Goal: Information Seeking & Learning: Learn about a topic

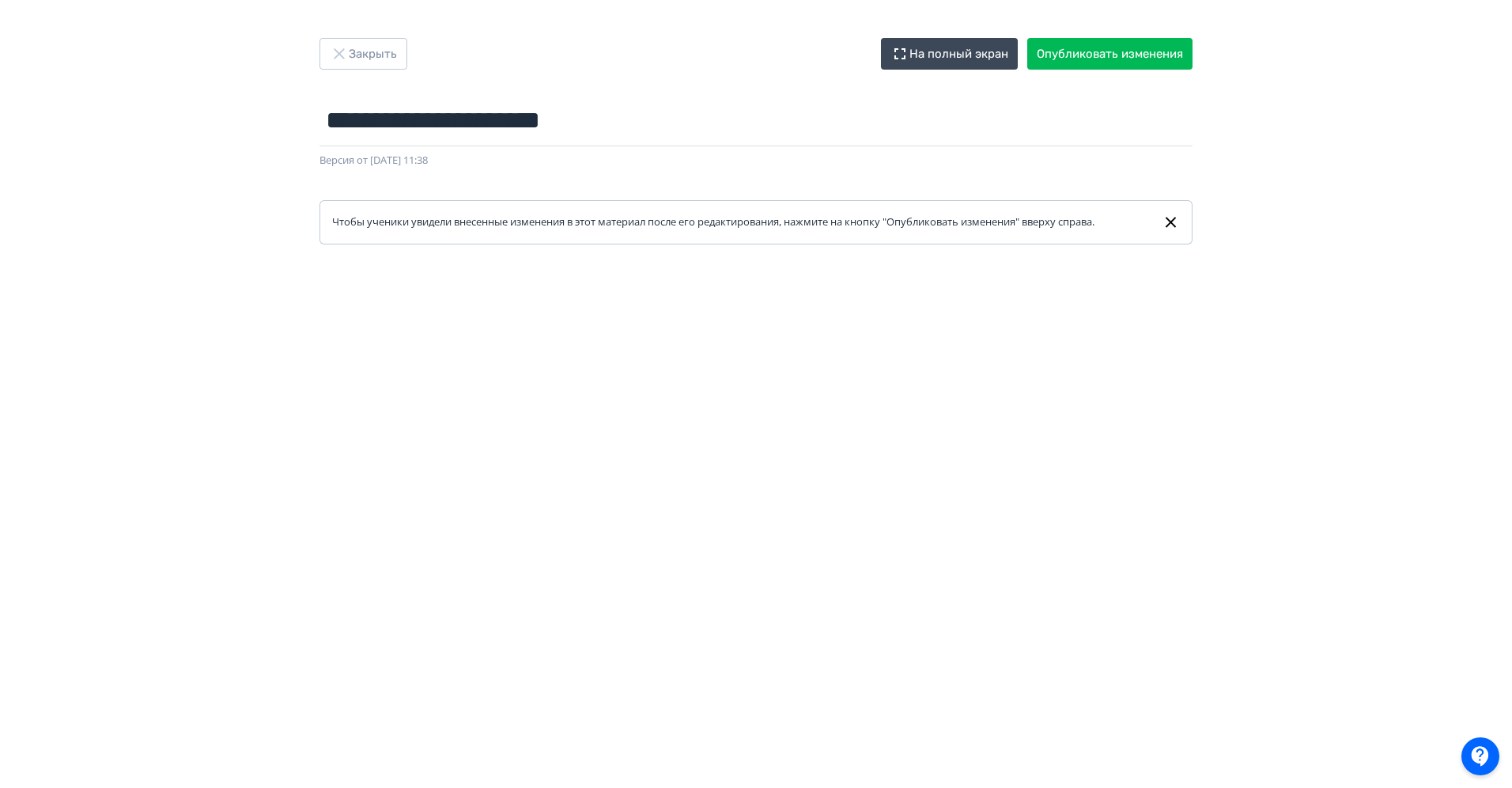
click at [356, 69] on div "**********" at bounding box center [756, 140] width 948 height 207
click at [366, 65] on button "Закрыть" at bounding box center [363, 53] width 88 height 32
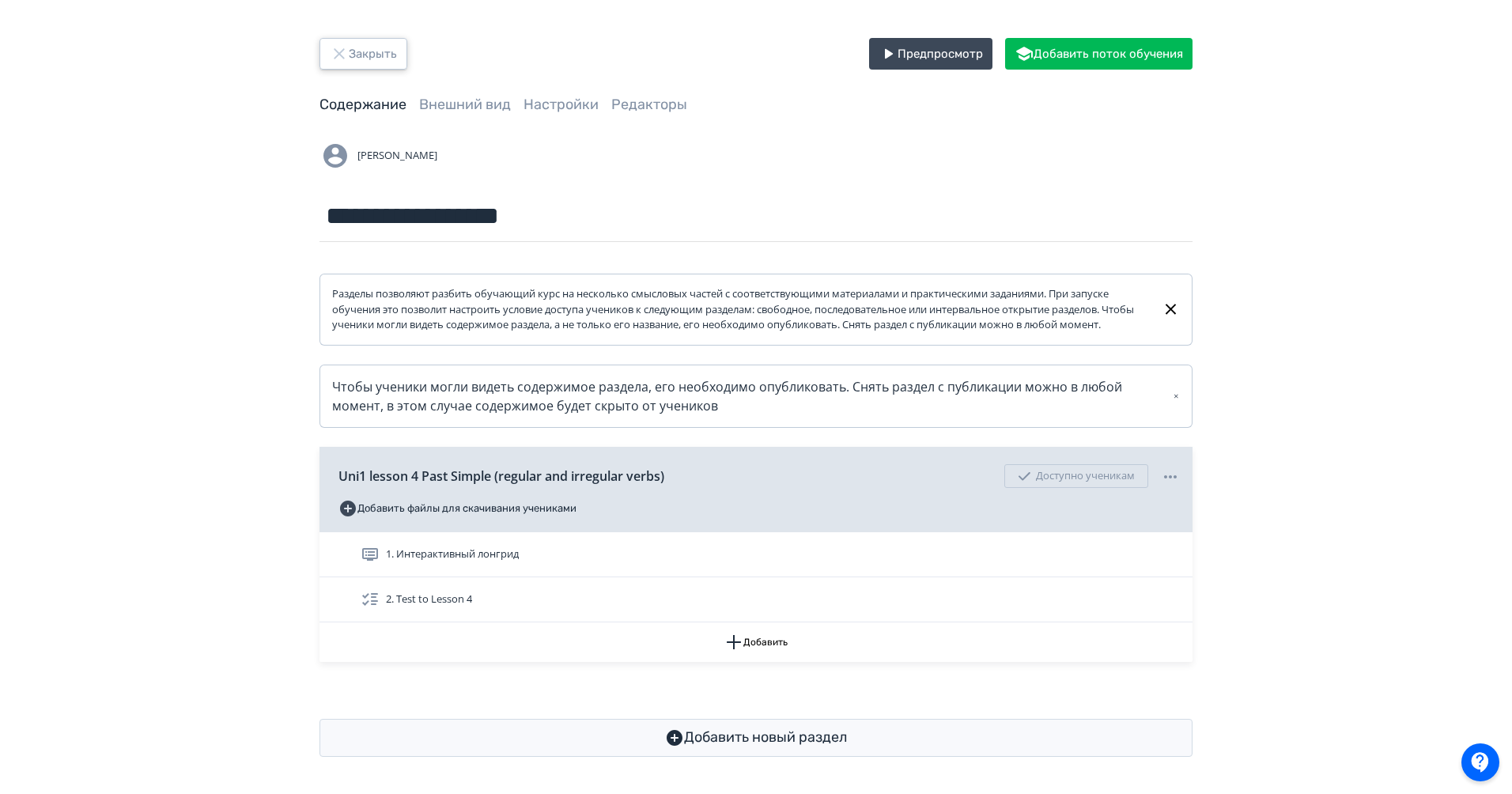
click at [391, 59] on button "Закрыть" at bounding box center [363, 53] width 88 height 32
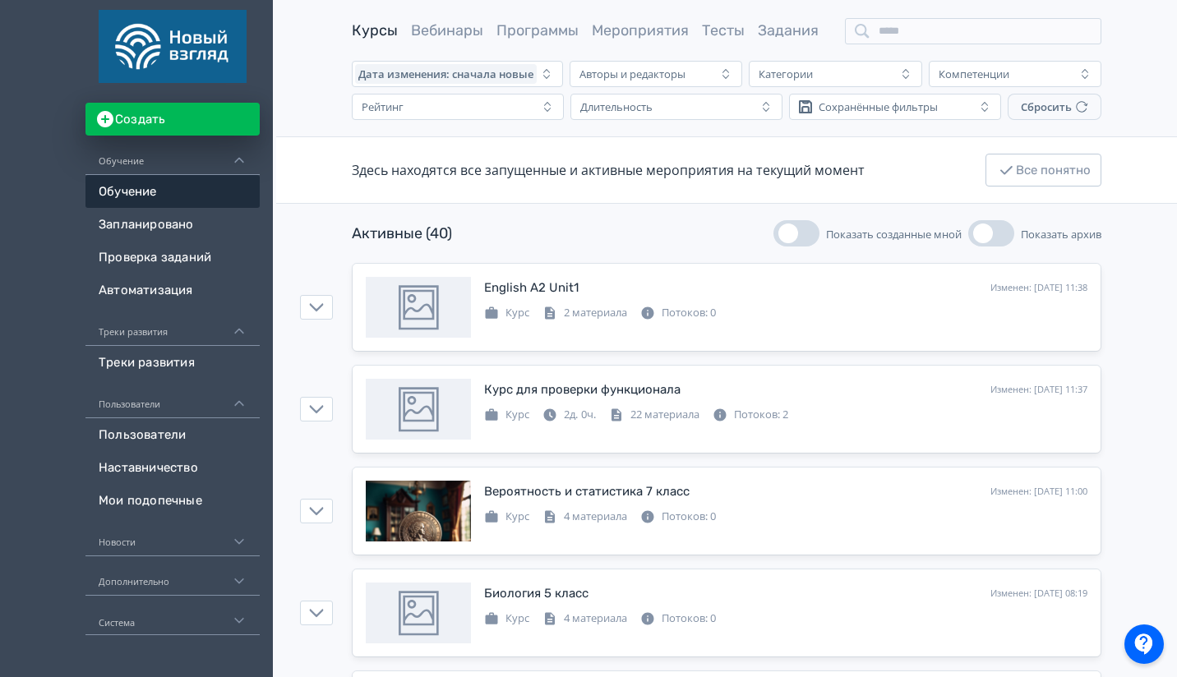
scroll to position [47, 0]
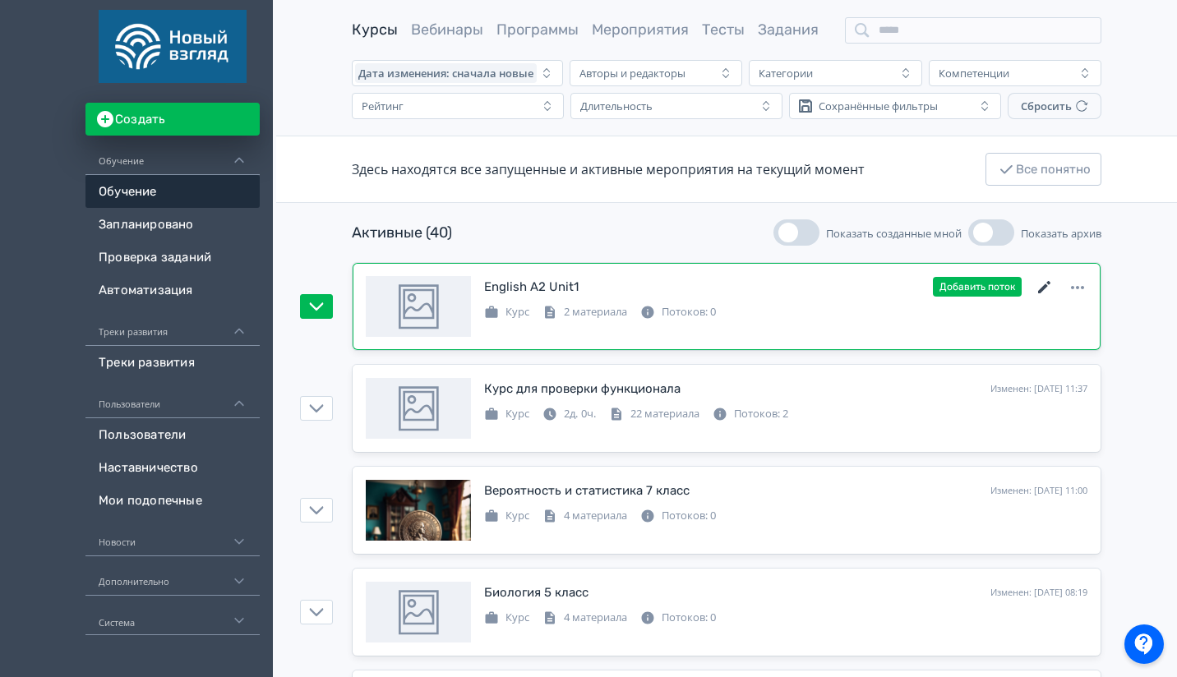
click at [1044, 289] on icon at bounding box center [1044, 287] width 12 height 12
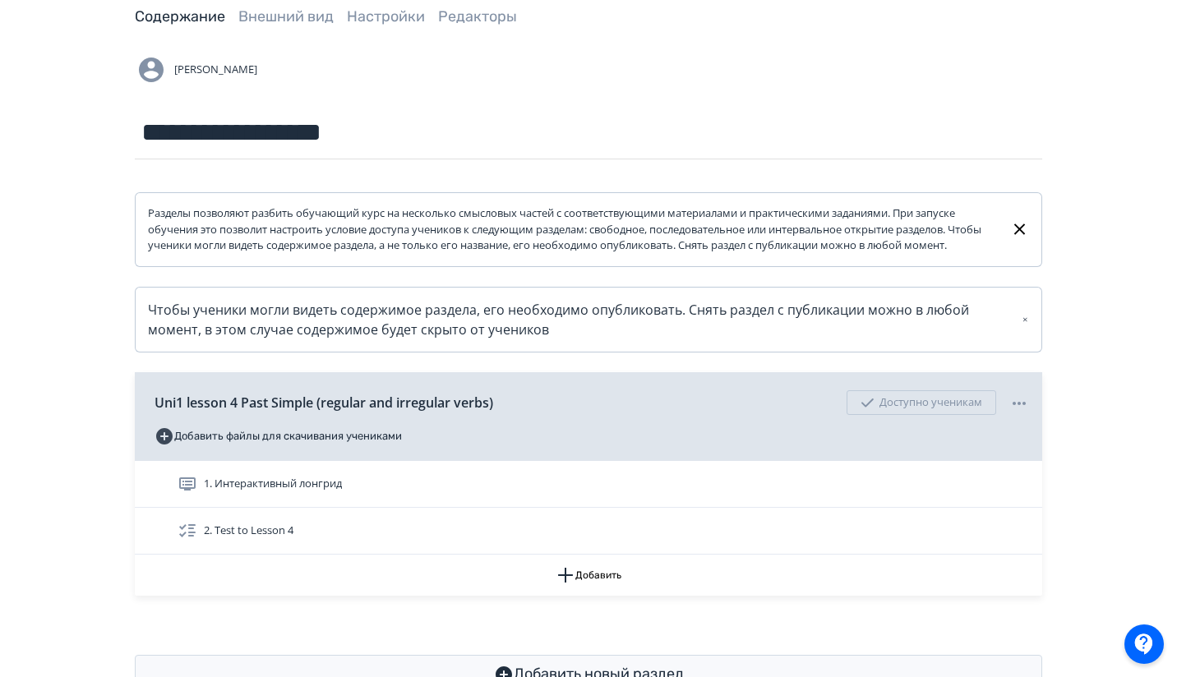
scroll to position [94, 0]
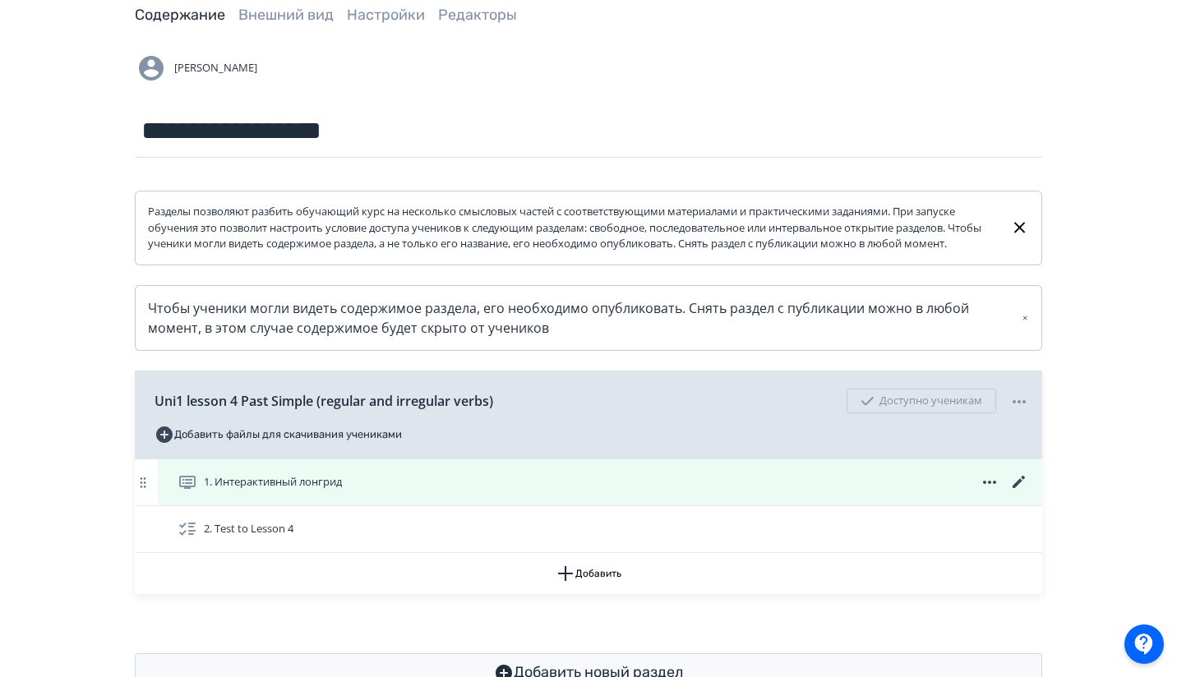
click at [822, 482] on div "1. Интерактивный лонгрид" at bounding box center [600, 483] width 885 height 46
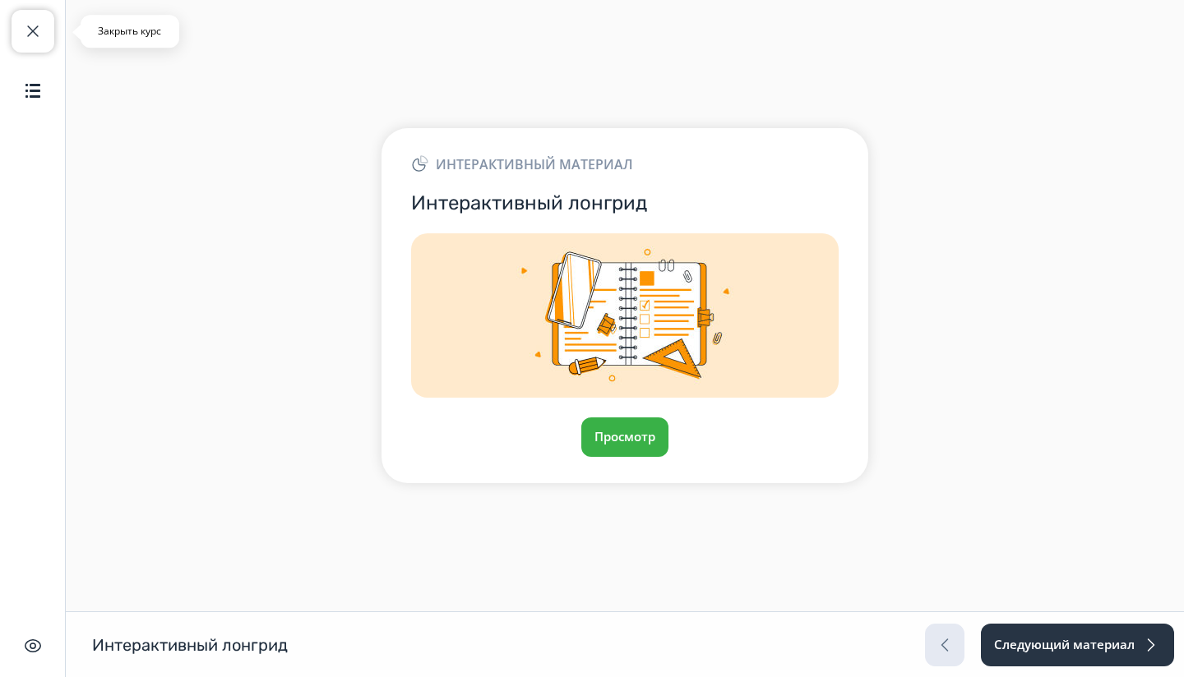
click at [26, 26] on span "button" at bounding box center [33, 31] width 20 height 20
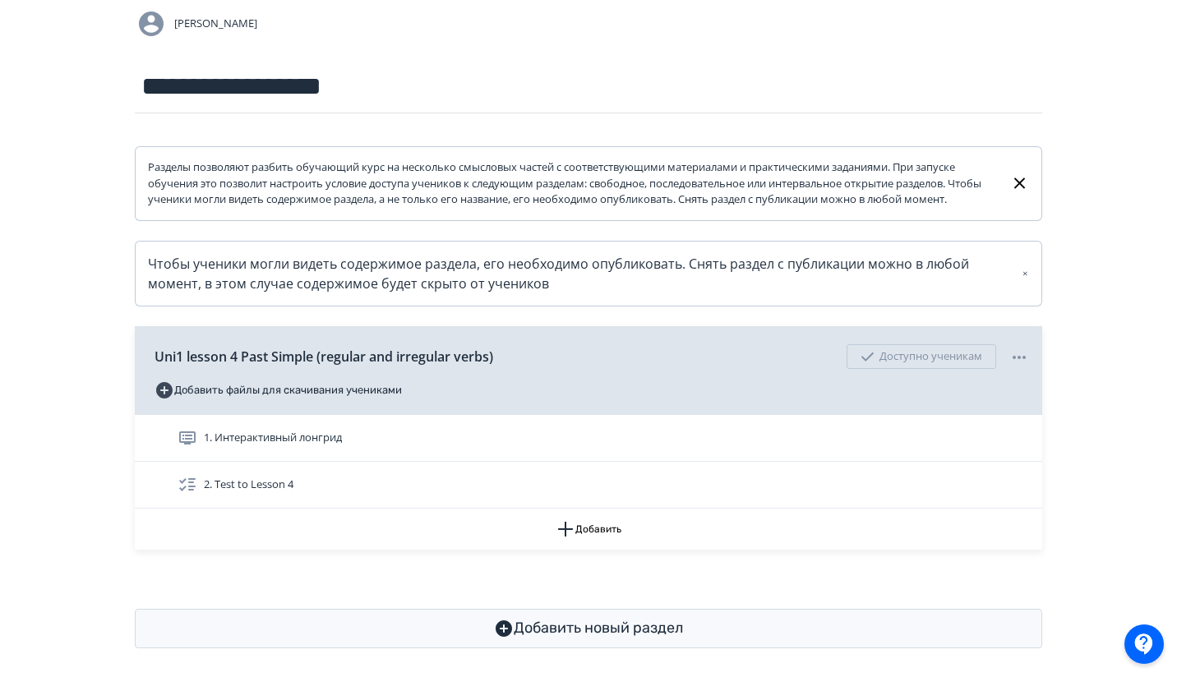
scroll to position [164, 0]
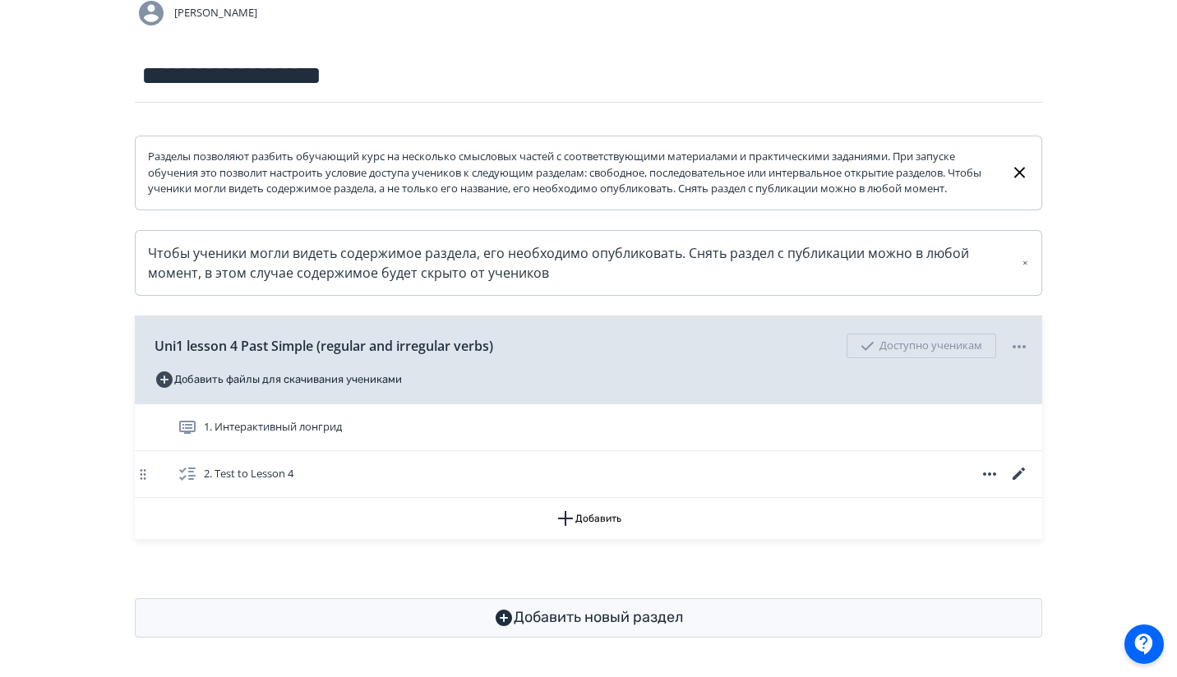
click at [1015, 476] on icon at bounding box center [1019, 474] width 12 height 12
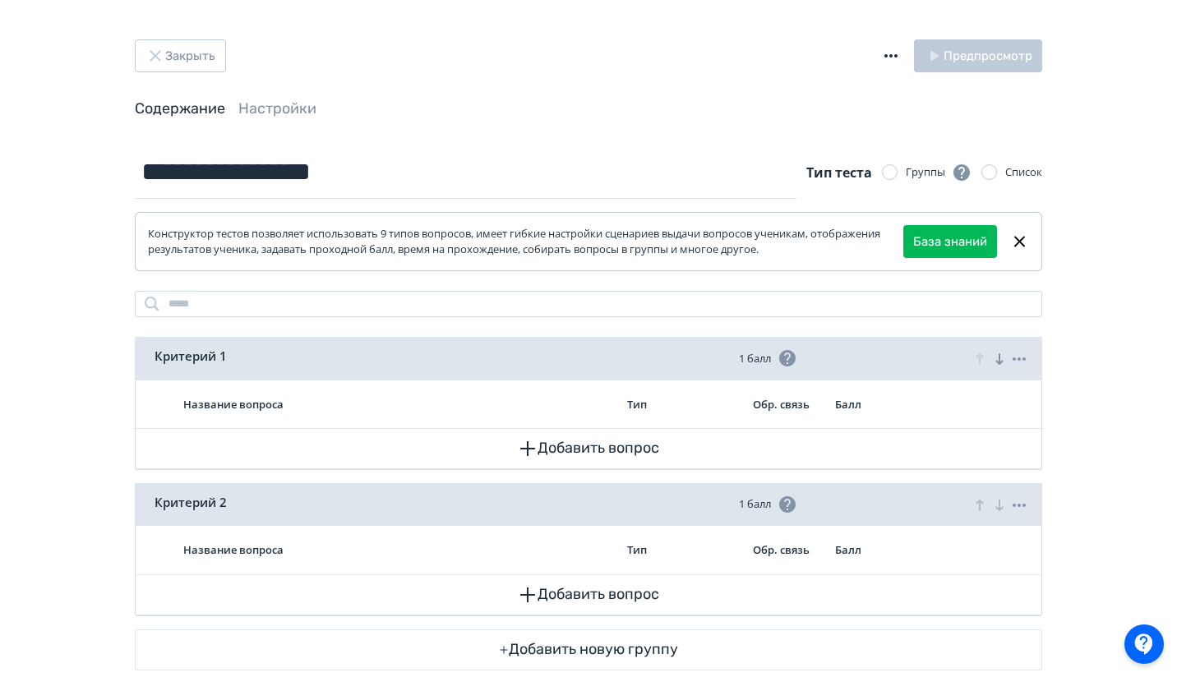
scroll to position [32, 0]
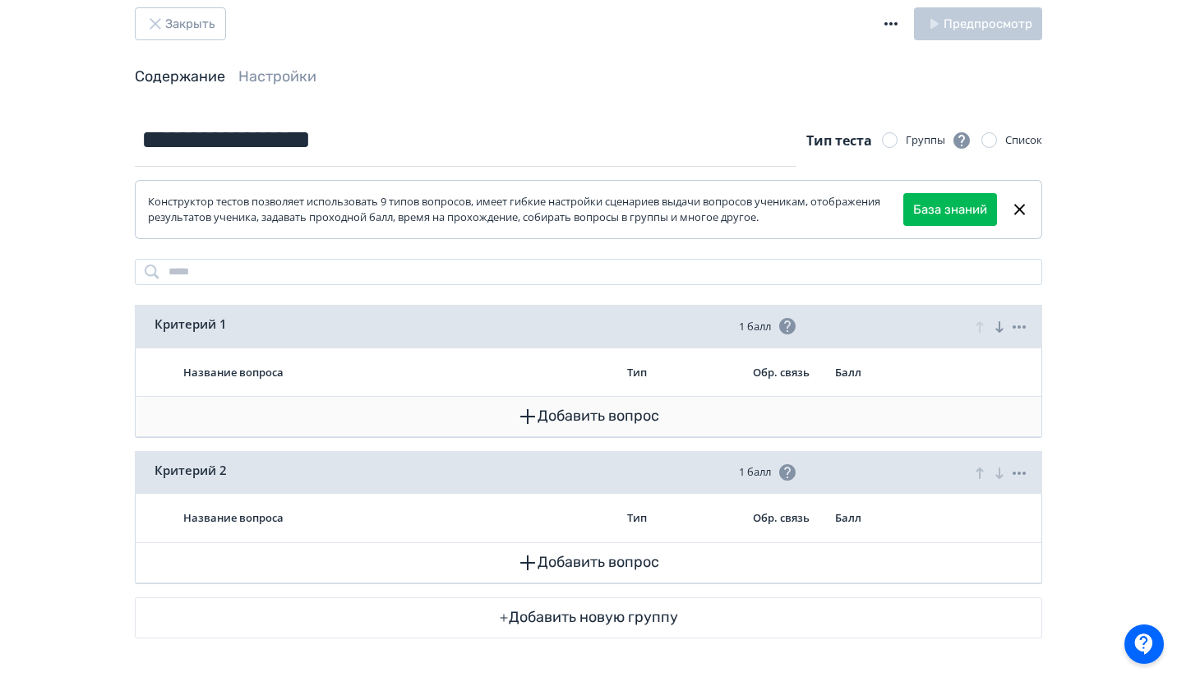
click at [620, 433] on button "Добавить вопрос" at bounding box center [589, 416] width 880 height 39
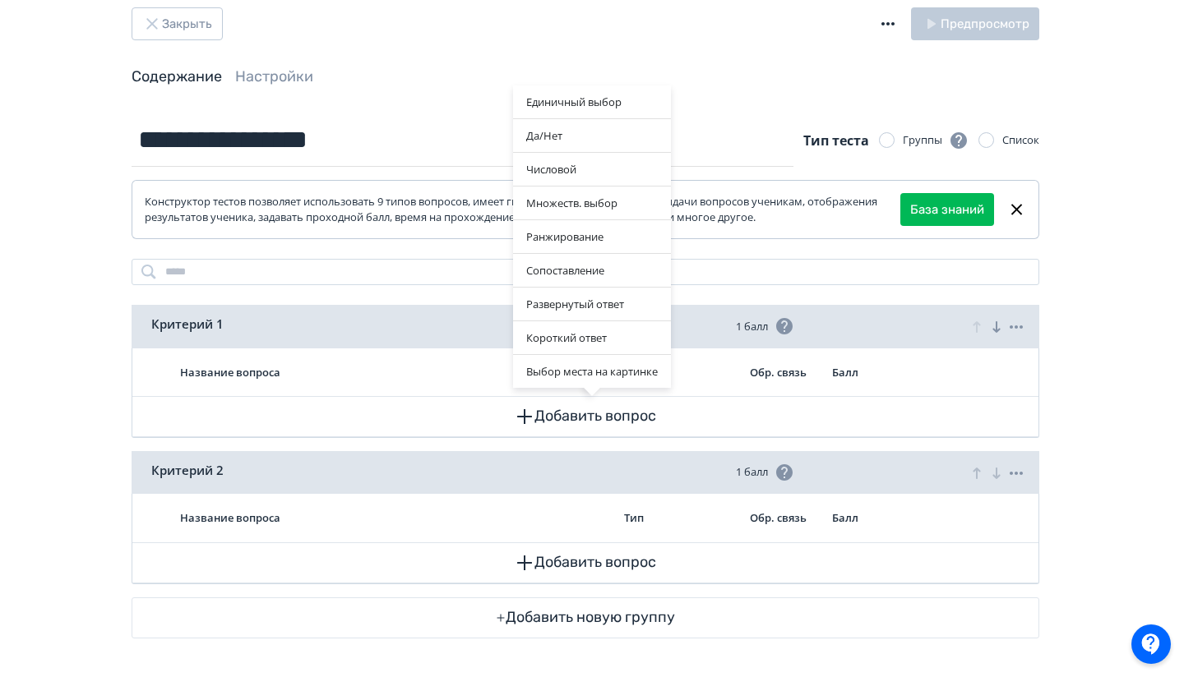
click at [432, 127] on div "Единичный выбор Да/[PERSON_NAME] Множеств. выбор Ранжирование Сопоставление Раз…" at bounding box center [592, 338] width 1184 height 677
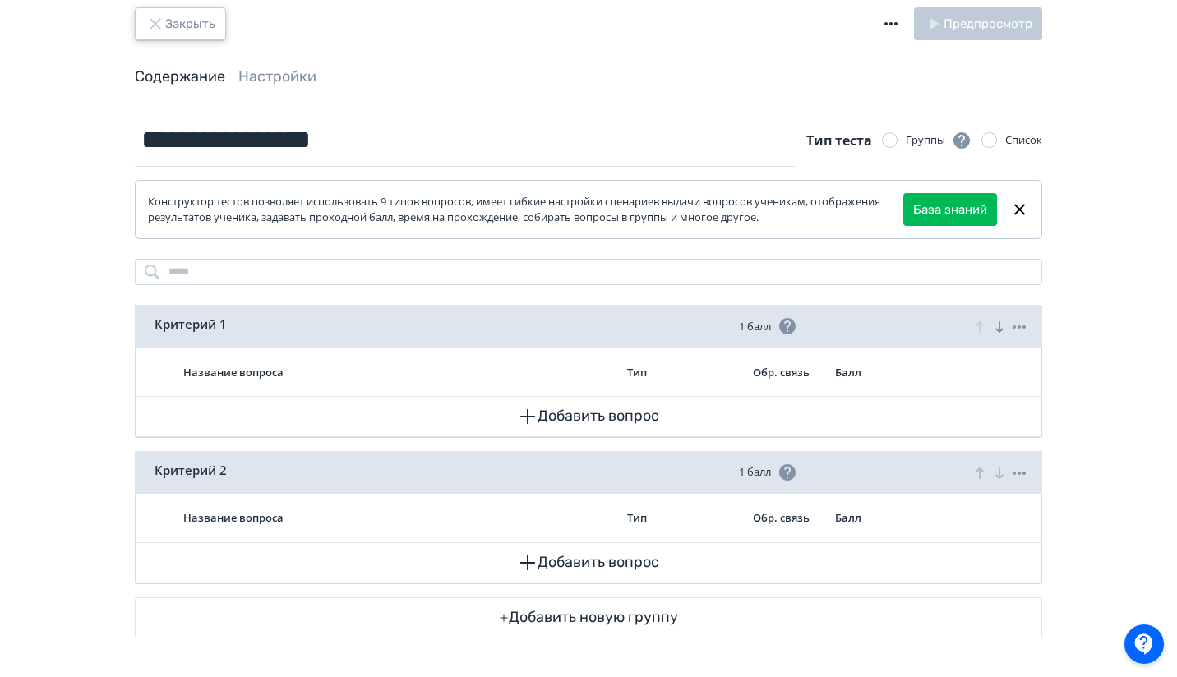
click at [164, 33] on button "Закрыть" at bounding box center [180, 23] width 91 height 33
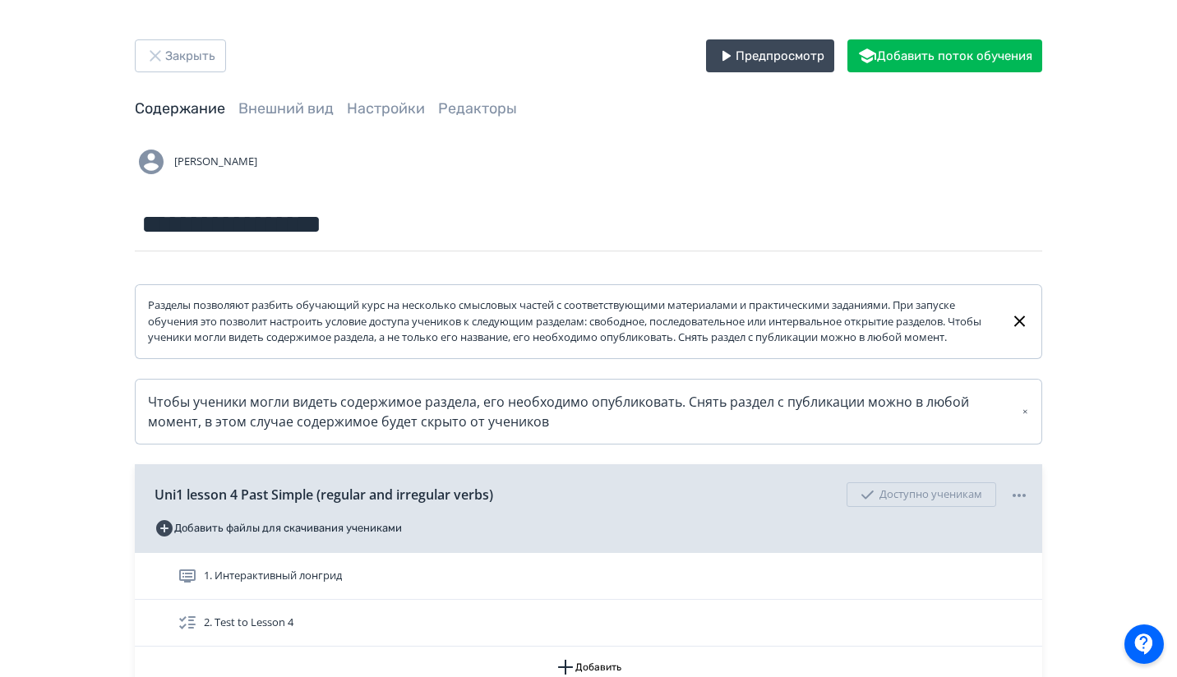
scroll to position [164, 0]
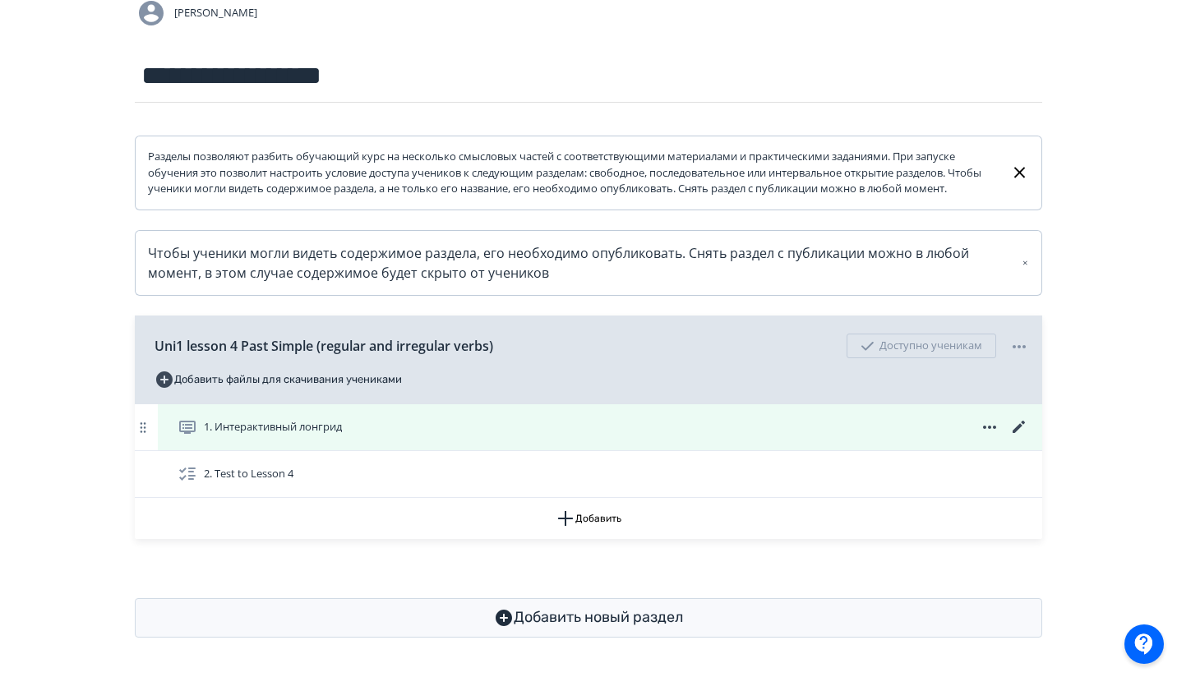
click at [741, 418] on div "1. Интерактивный лонгрид" at bounding box center [604, 428] width 852 height 20
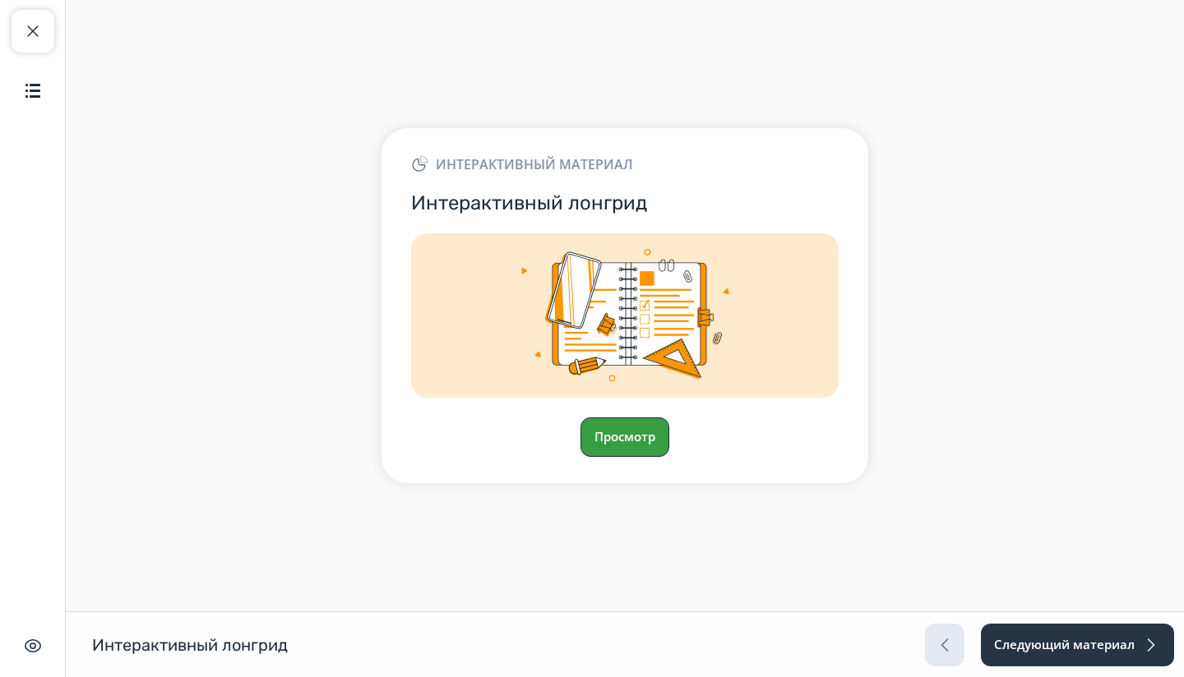
click at [650, 443] on button "Просмотр" at bounding box center [624, 437] width 89 height 39
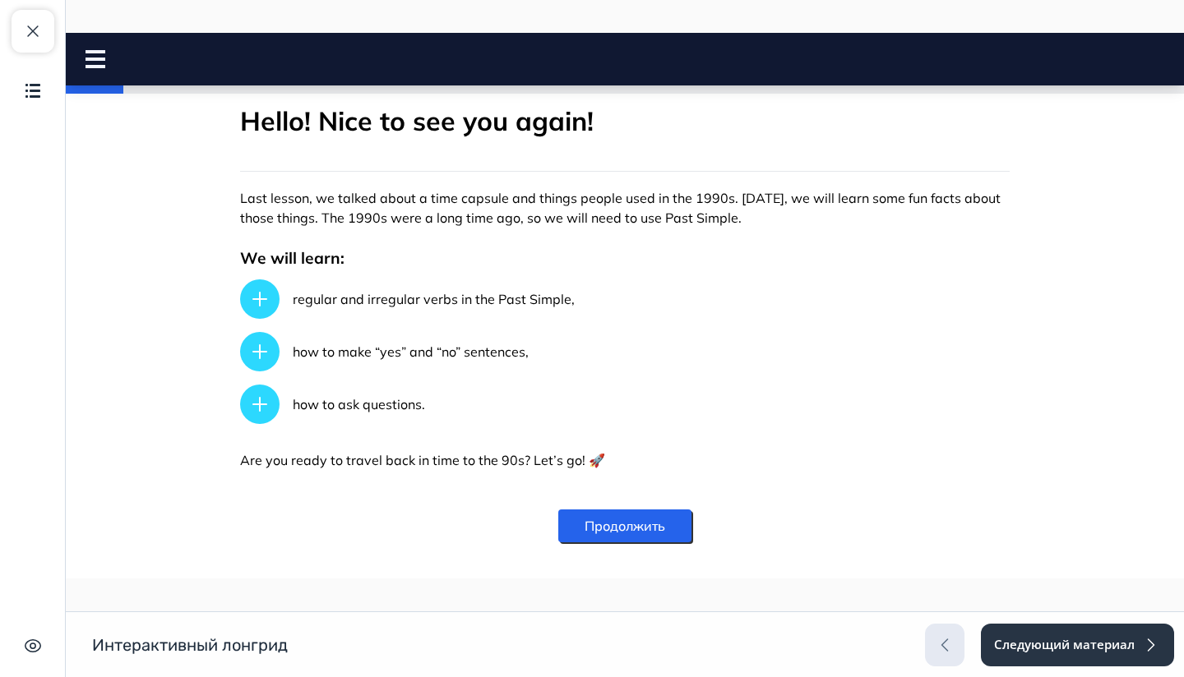
scroll to position [340, 0]
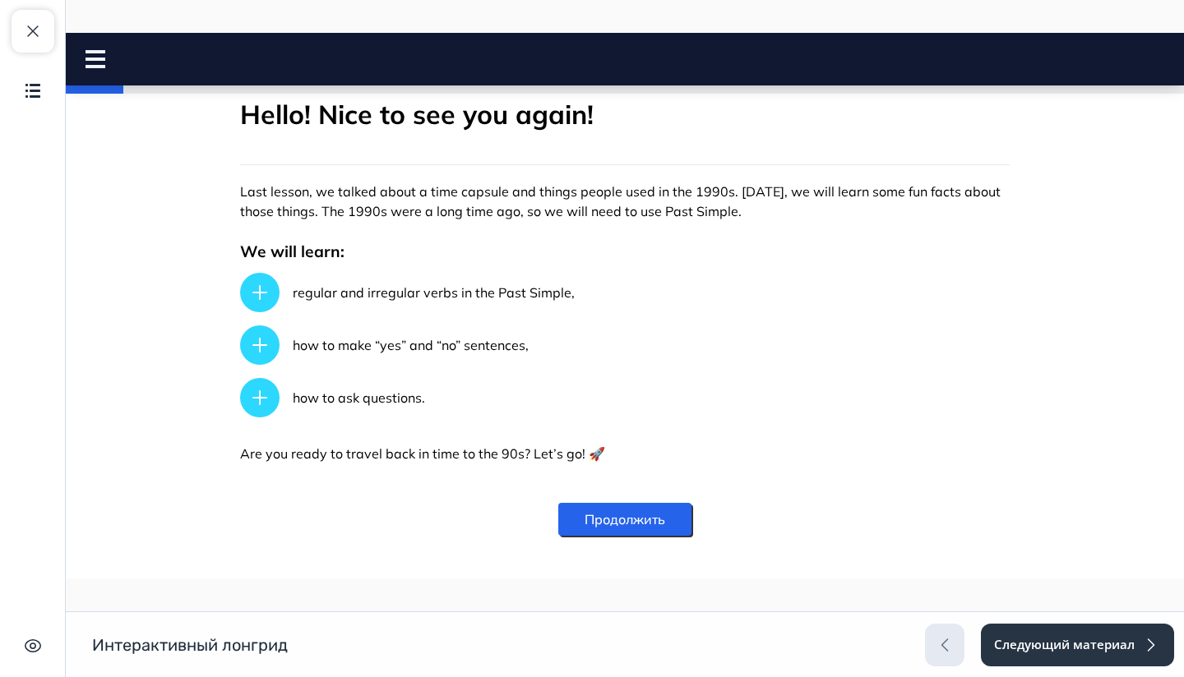
click at [625, 503] on button "Продолжить" at bounding box center [624, 519] width 133 height 33
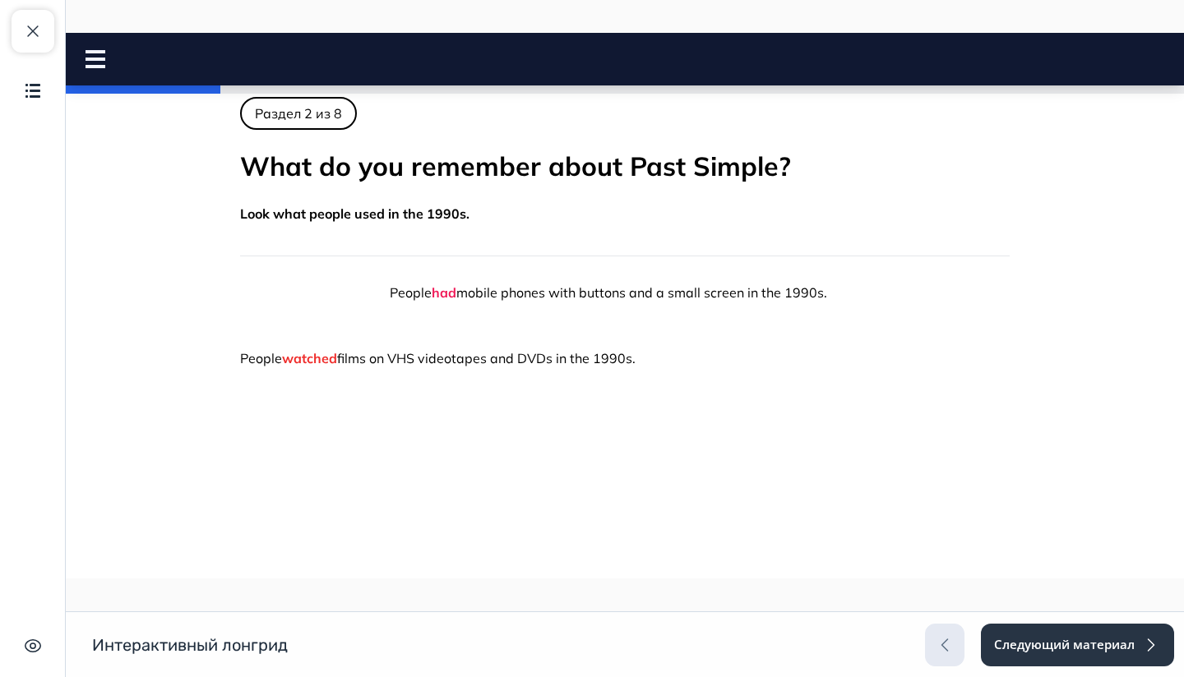
scroll to position [12, 0]
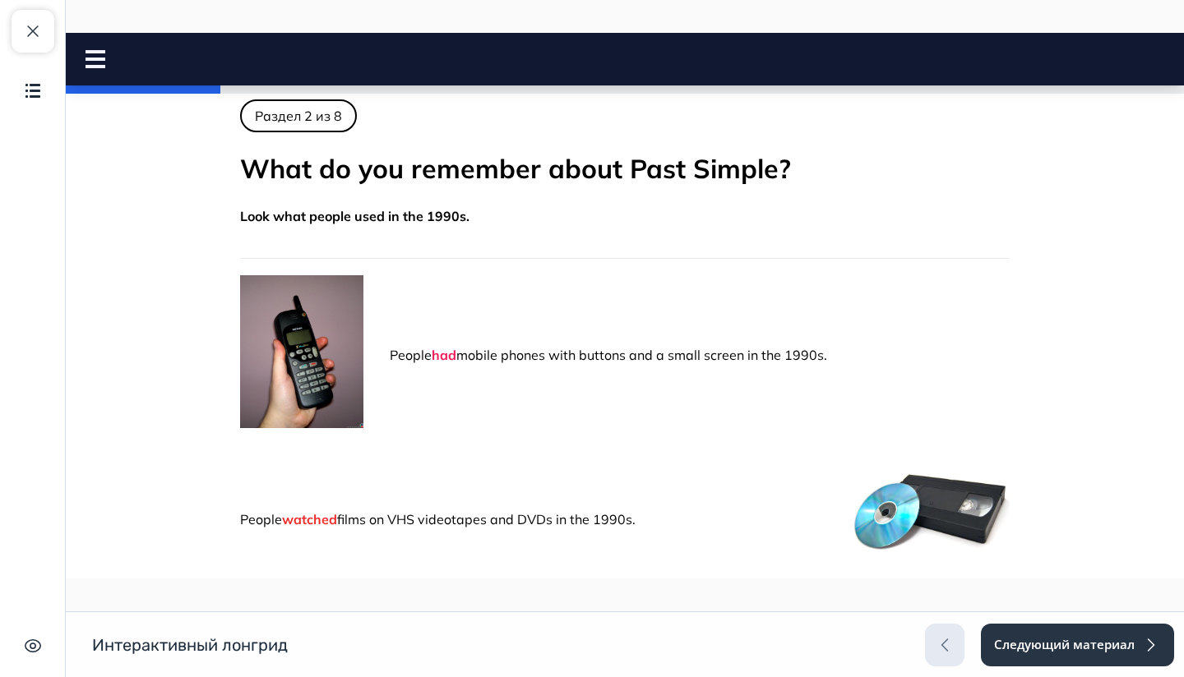
click at [90, 50] on rect at bounding box center [95, 51] width 20 height 3
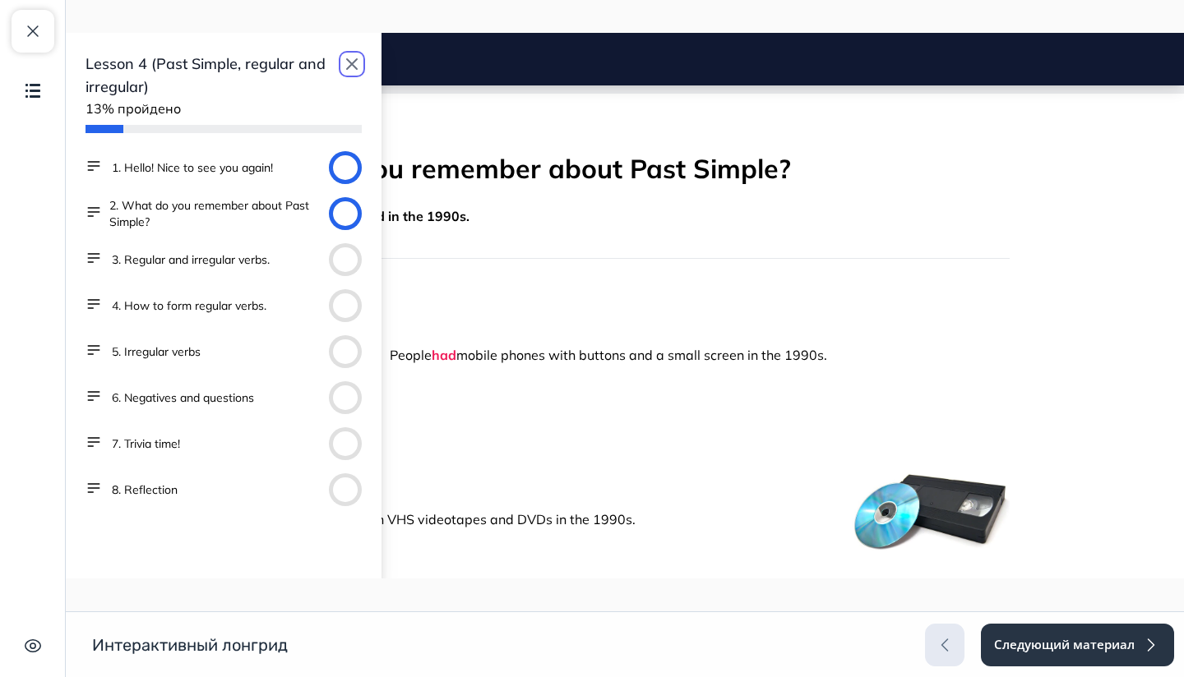
click at [353, 57] on icon "button" at bounding box center [352, 64] width 20 height 20
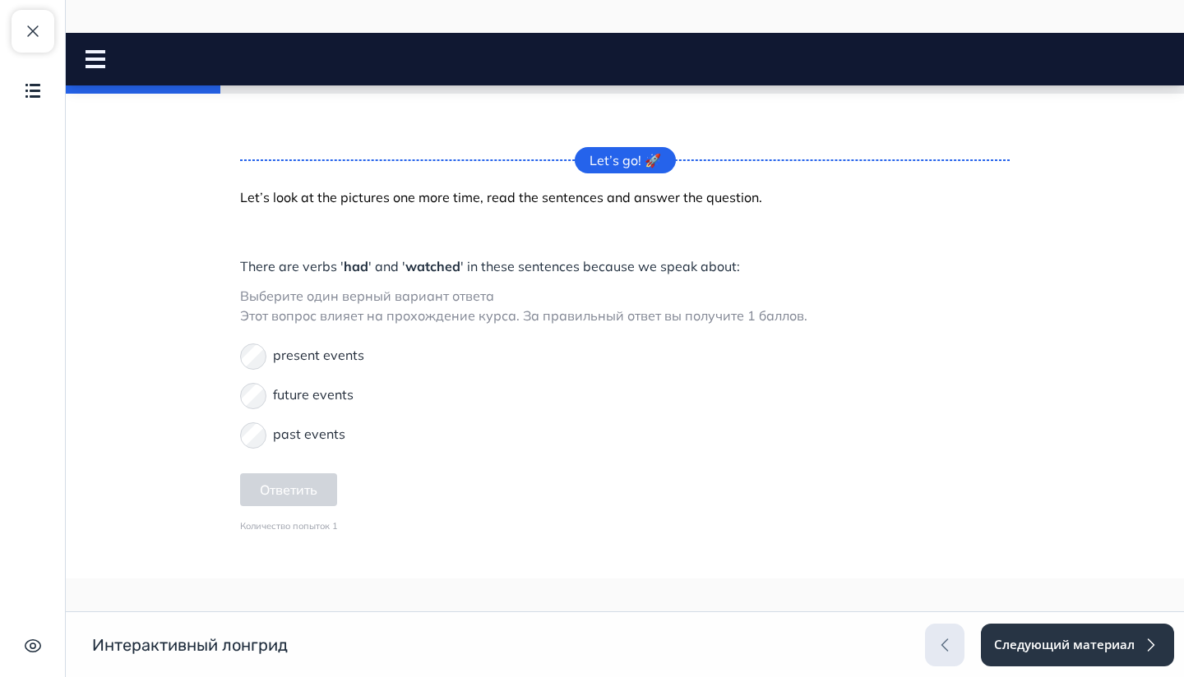
scroll to position [502, 0]
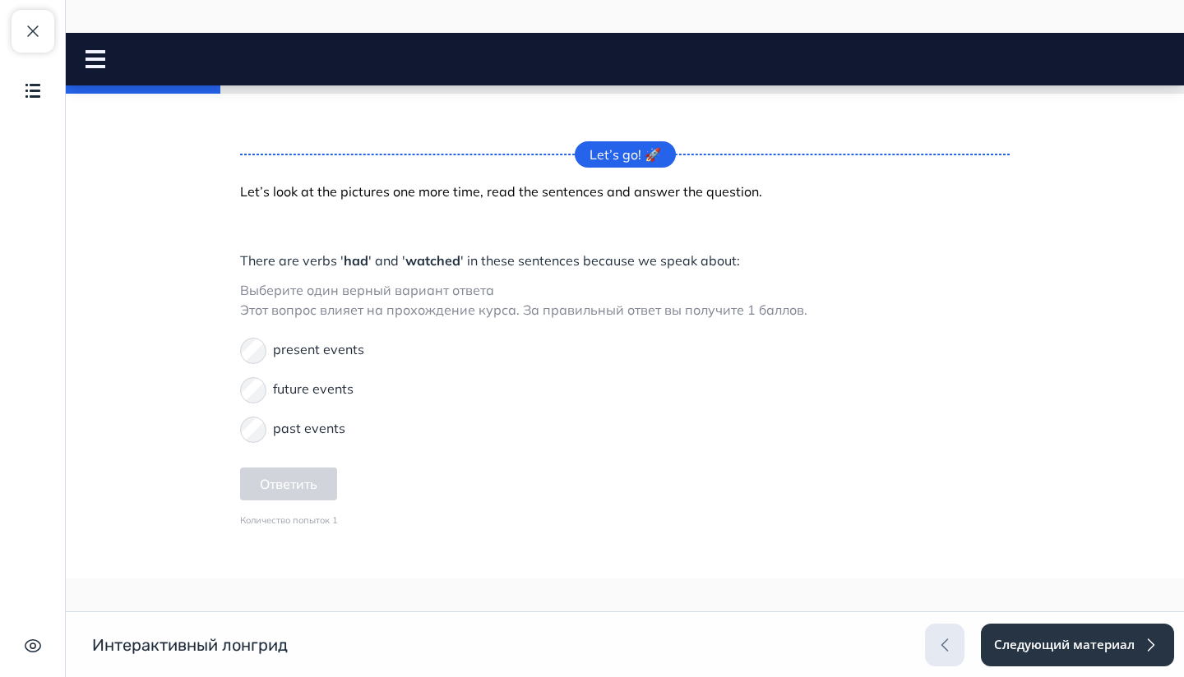
click at [322, 430] on p "past events" at bounding box center [309, 428] width 72 height 20
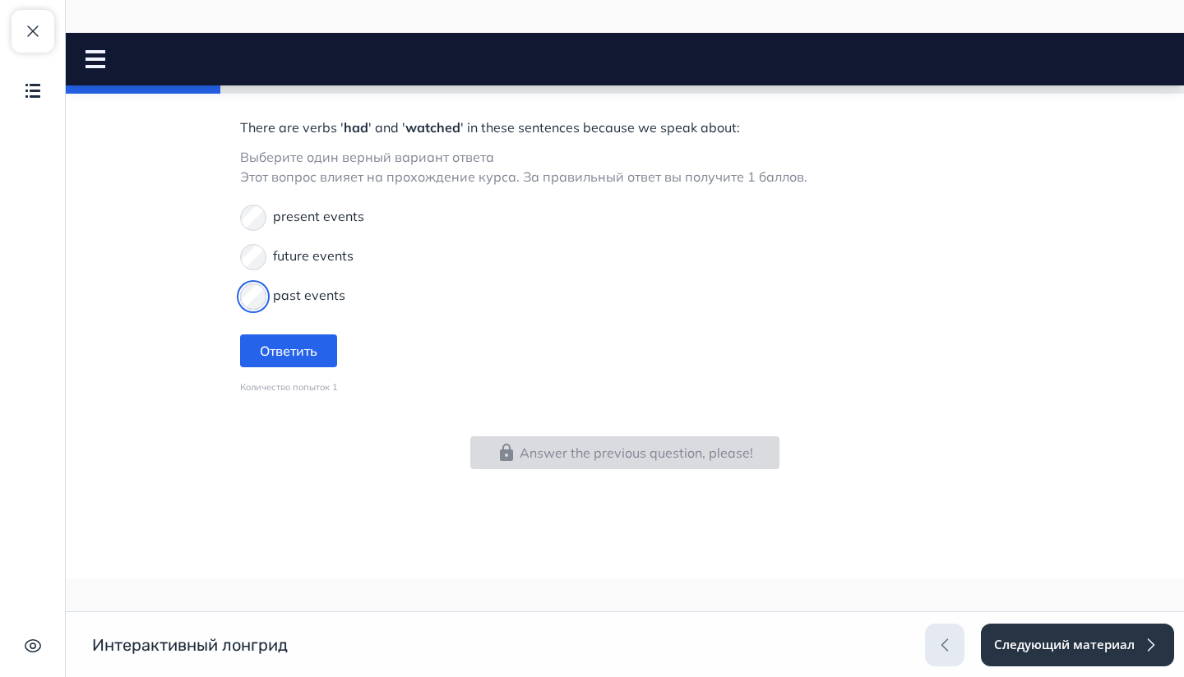
scroll to position [644, 0]
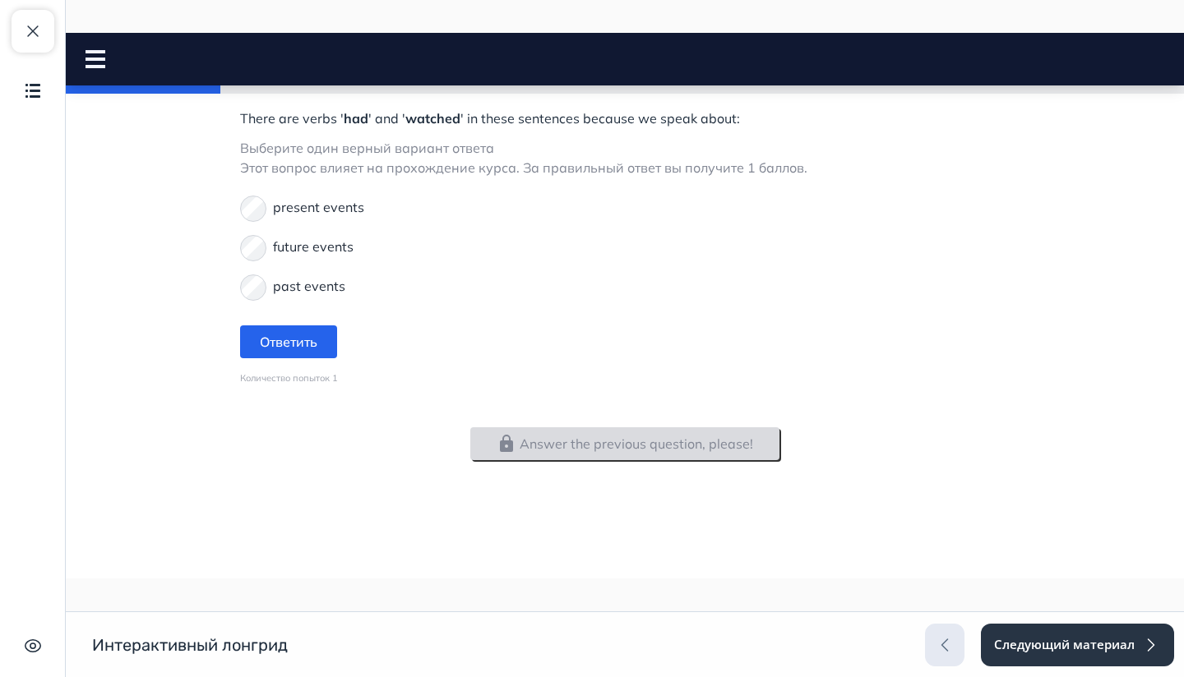
click at [571, 441] on button "Answer the previous question, please!" at bounding box center [624, 443] width 309 height 33
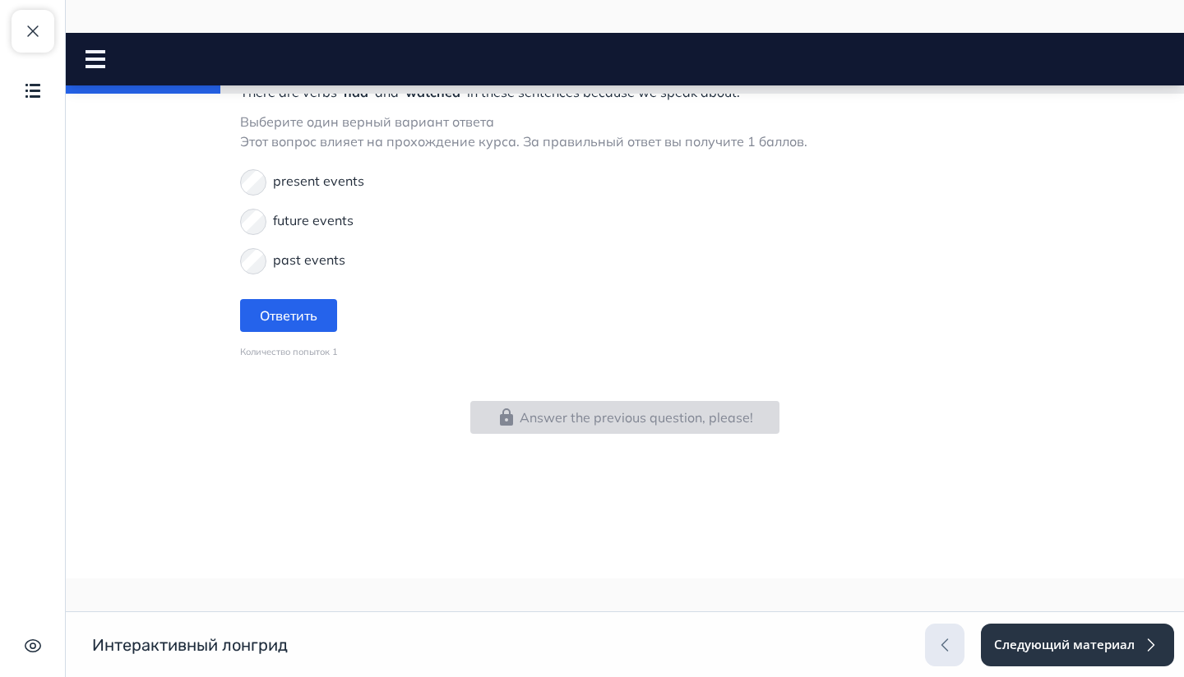
click at [611, 396] on div "People had mobile phones with buttons and a small screen in the 1990s. People w…" at bounding box center [624, 26] width 769 height 818
click at [603, 410] on button "Answer the previous question, please!" at bounding box center [624, 417] width 309 height 33
click at [298, 313] on button "Ответить" at bounding box center [288, 315] width 97 height 33
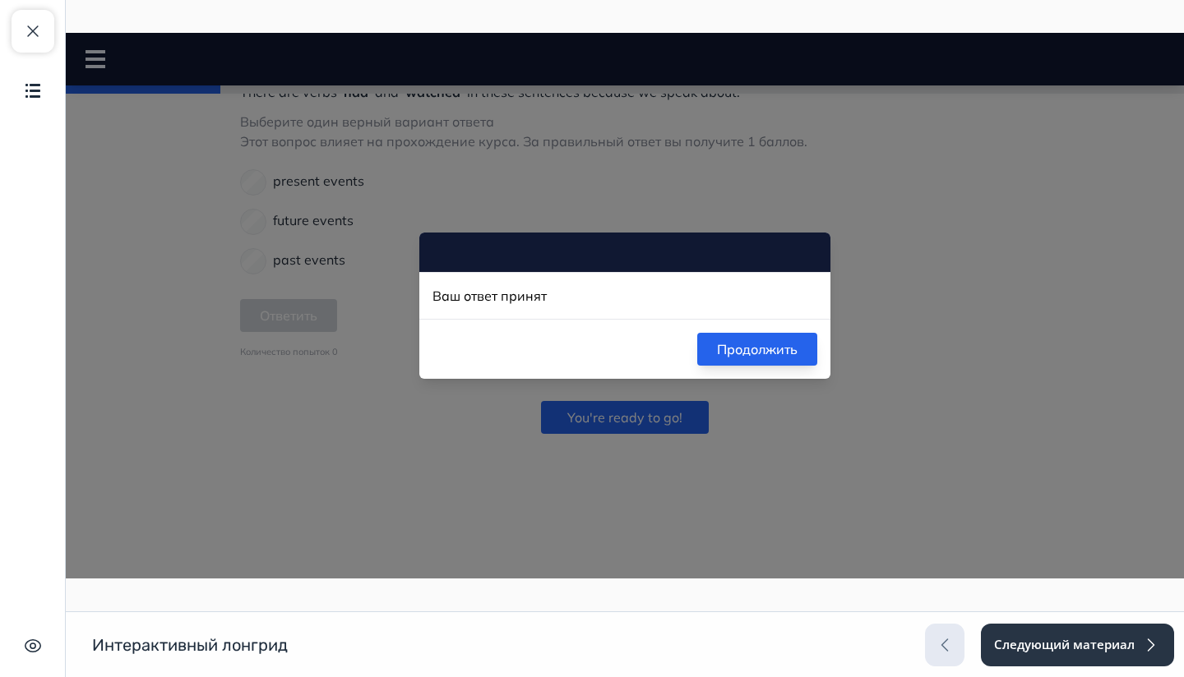
click at [785, 357] on button "Продолжить" at bounding box center [757, 349] width 120 height 33
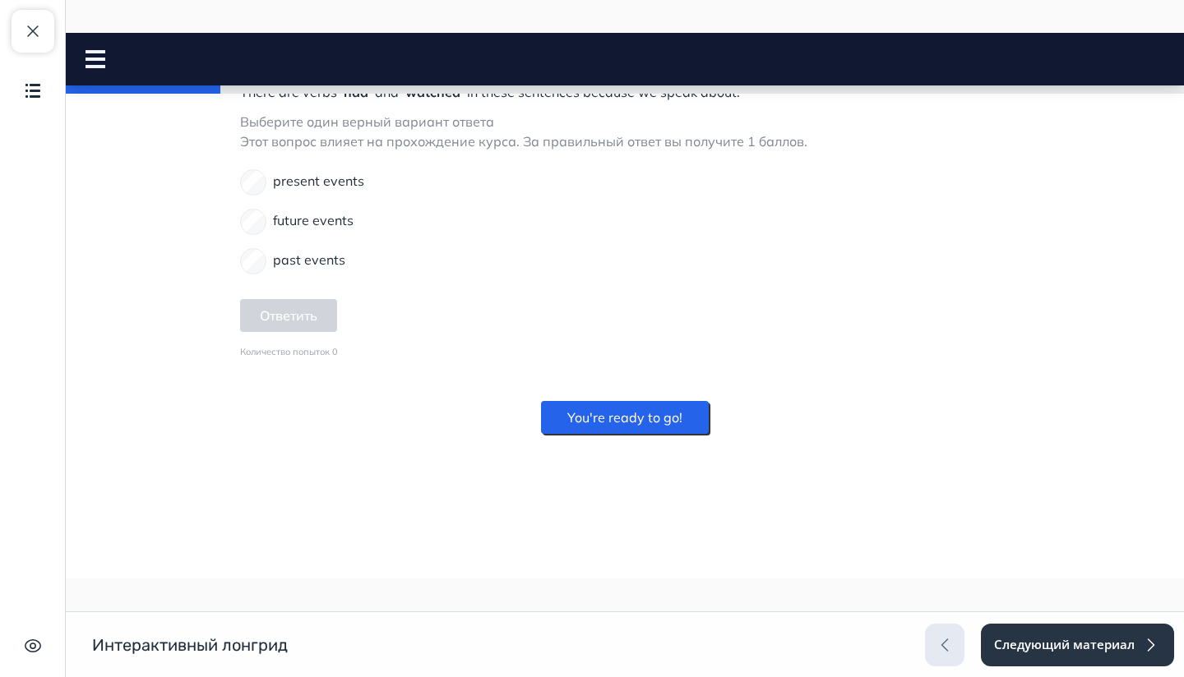
click at [631, 416] on button "You're ready to go!" at bounding box center [625, 417] width 168 height 33
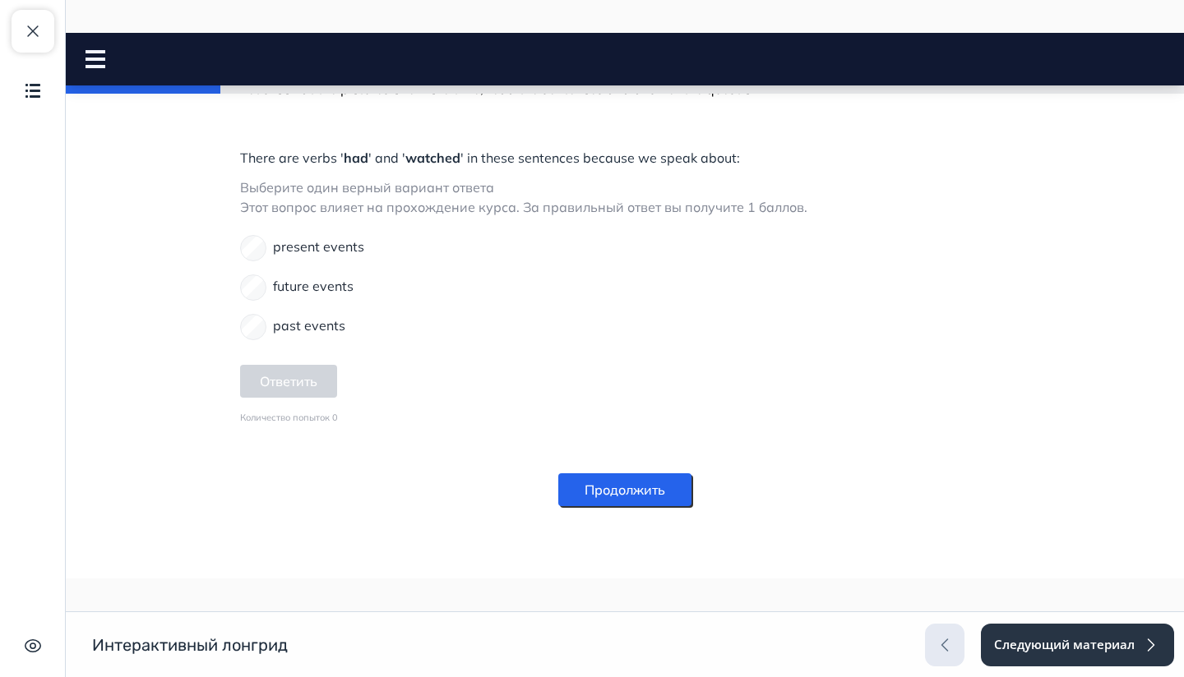
click at [625, 476] on button "Продолжить" at bounding box center [624, 489] width 133 height 33
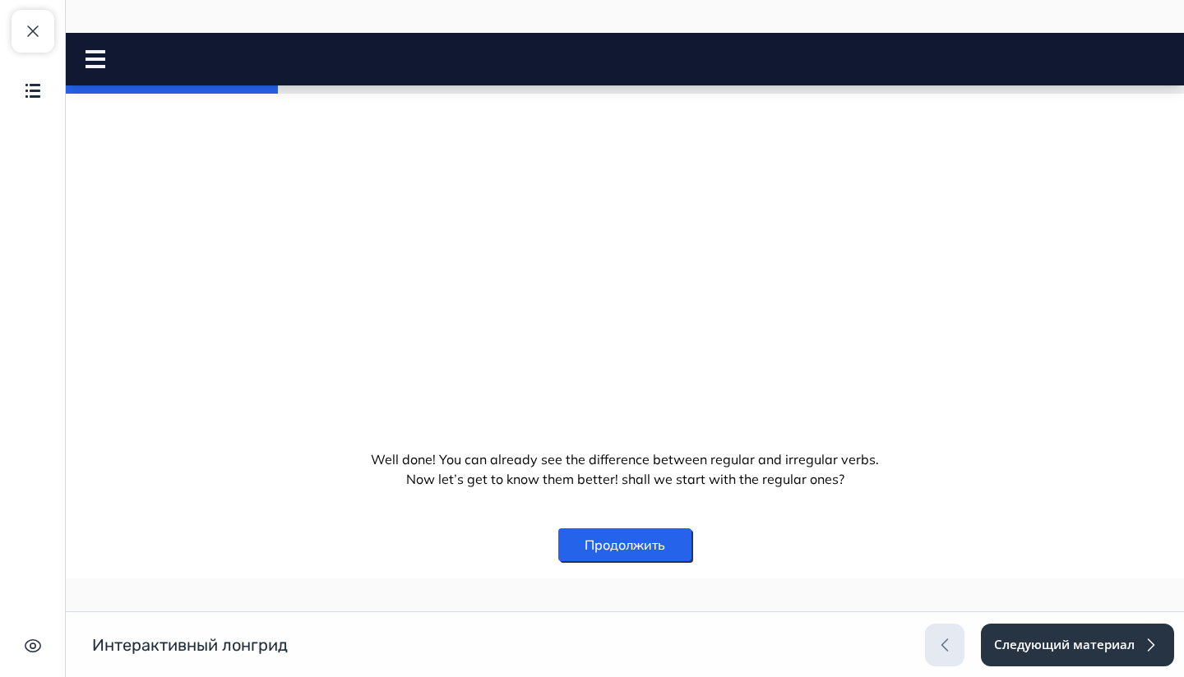
scroll to position [510, 0]
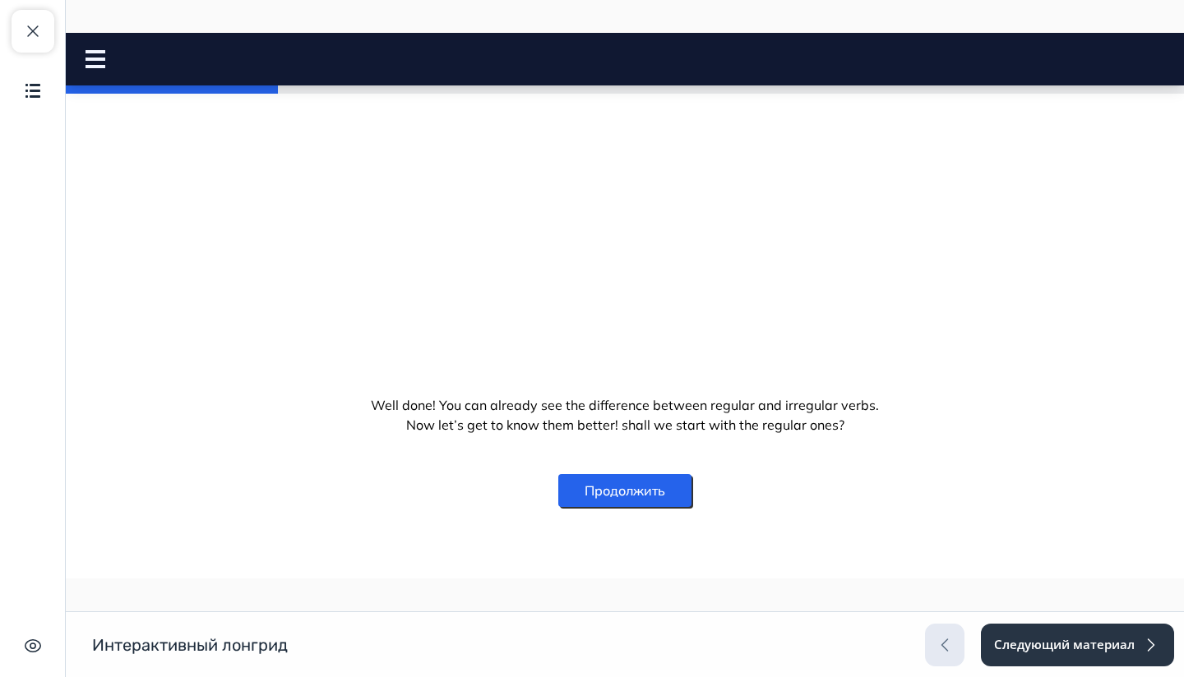
click at [654, 497] on button "Продолжить" at bounding box center [624, 490] width 133 height 33
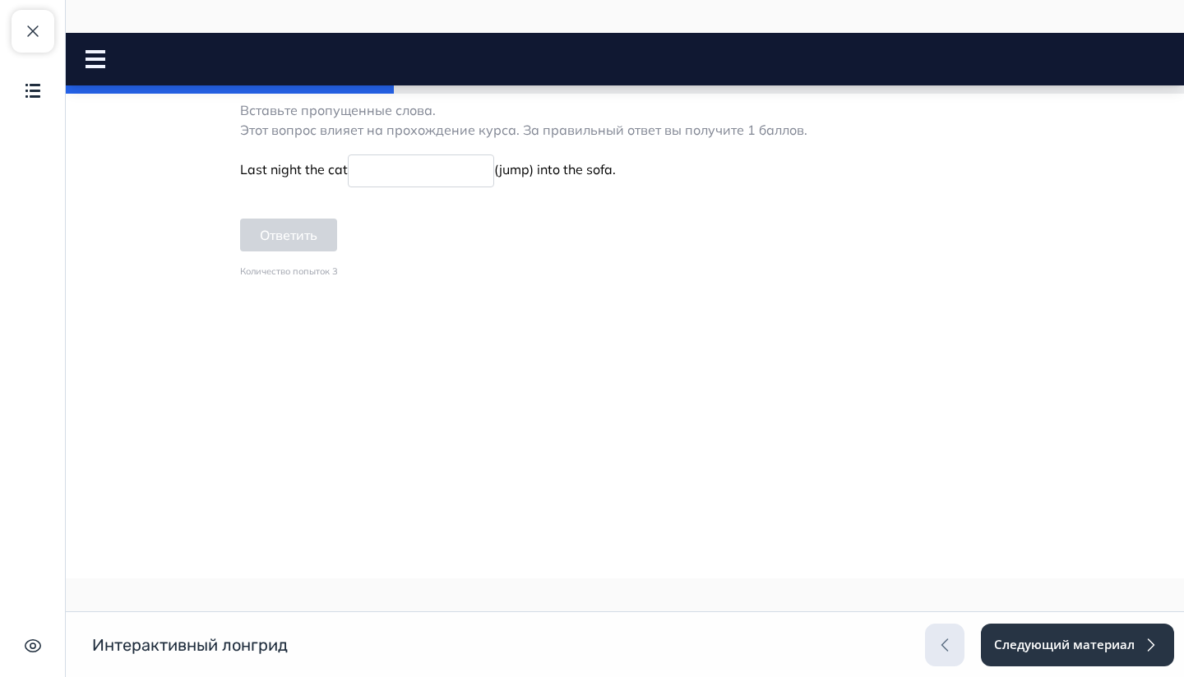
scroll to position [474, 0]
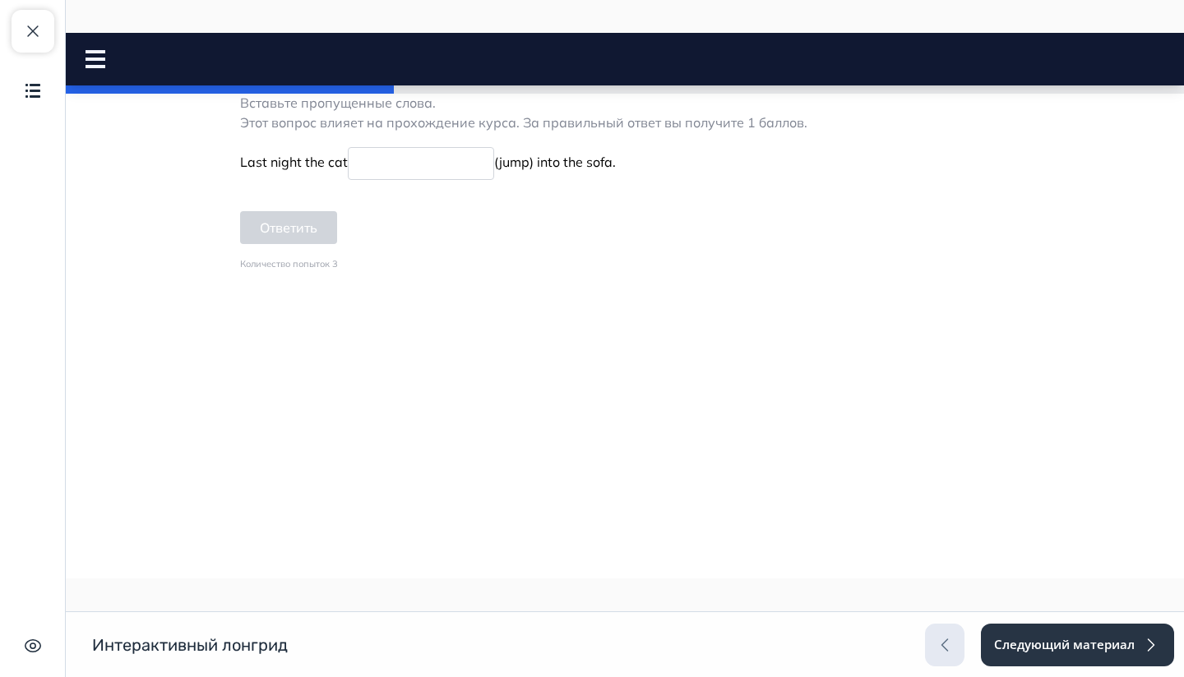
type input "******"
click at [283, 37] on button "Ответить" at bounding box center [288, 20] width 97 height 33
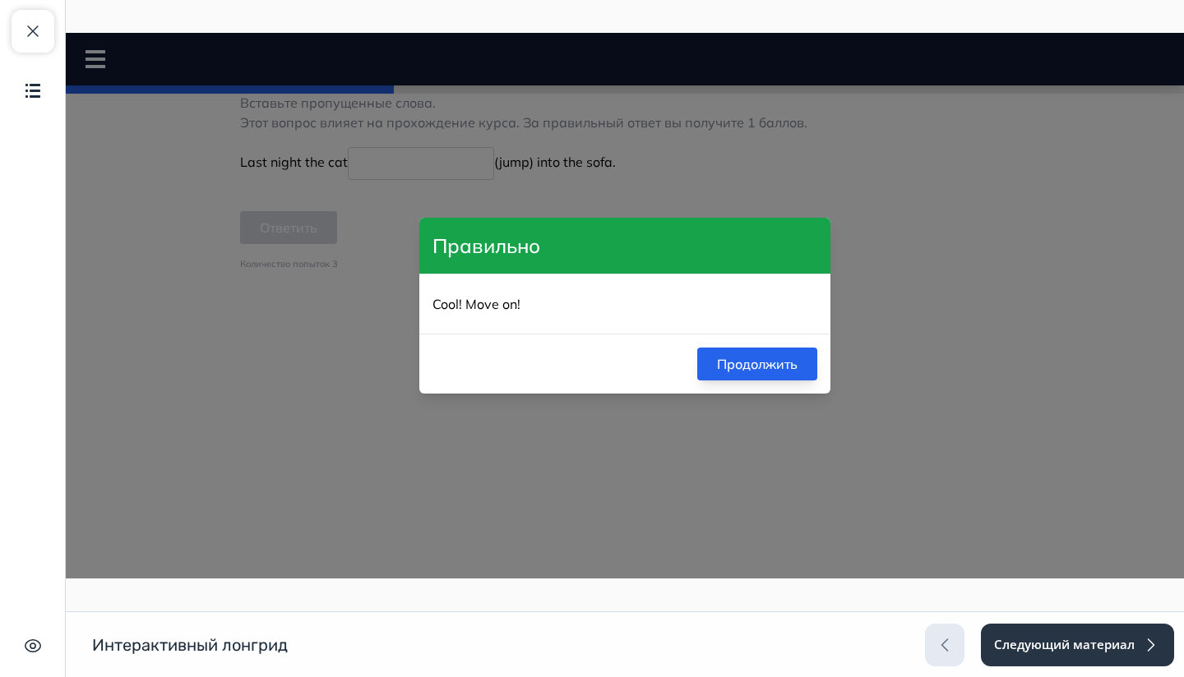
click at [735, 367] on button "Продолжить" at bounding box center [757, 364] width 120 height 33
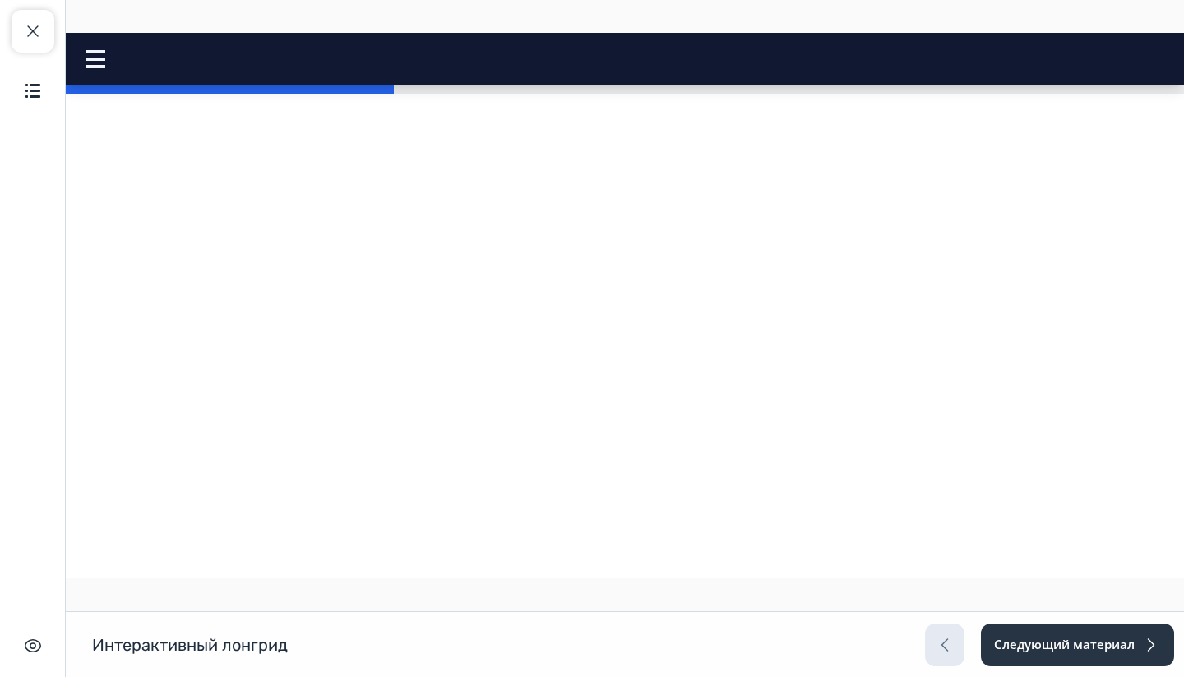
scroll to position [0, 0]
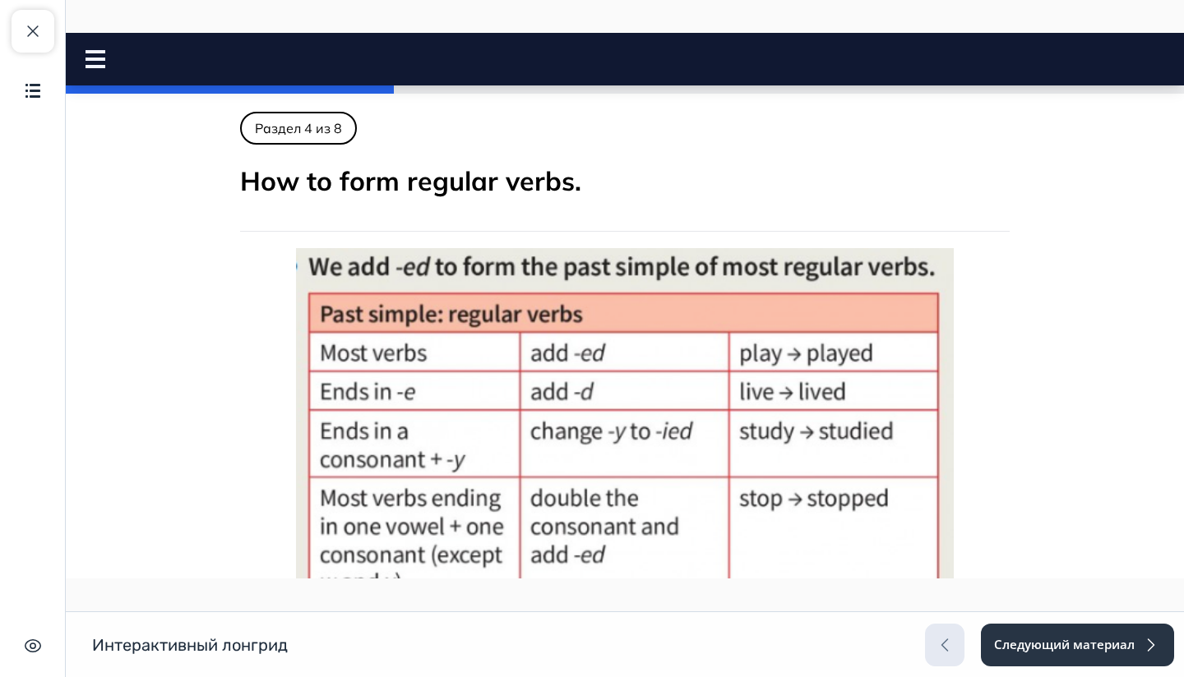
click at [101, 61] on icon at bounding box center [95, 59] width 20 height 18
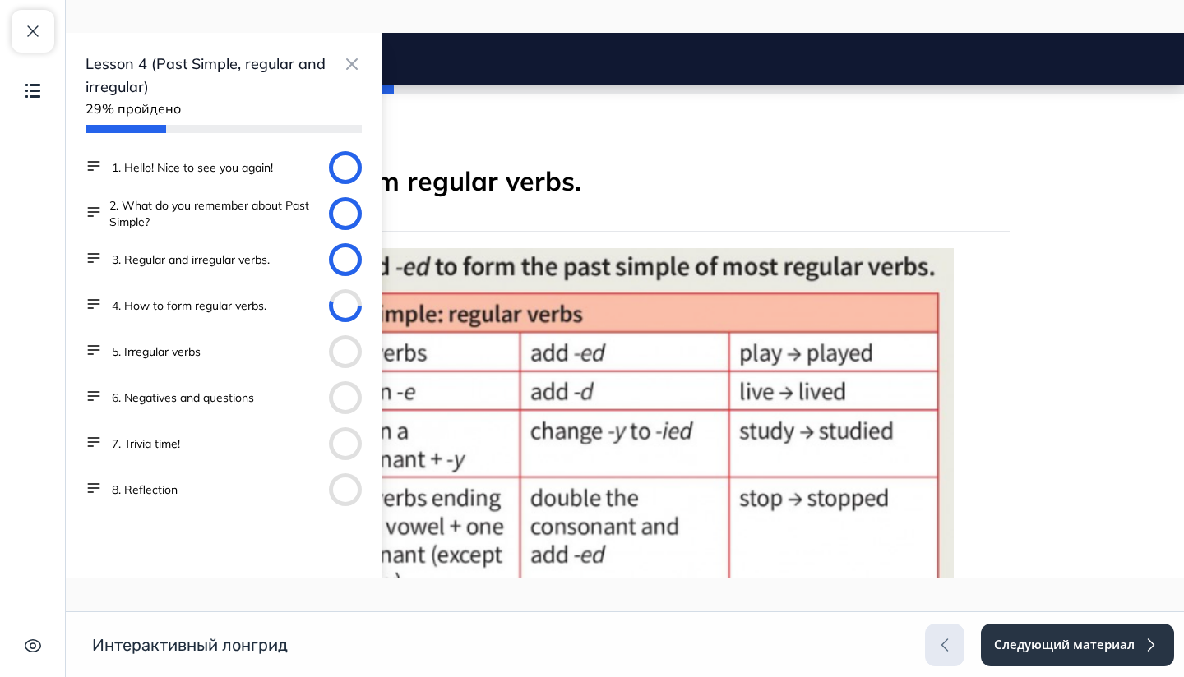
click at [158, 164] on button "1. Hello! Nice to see you again!" at bounding box center [192, 167] width 161 height 16
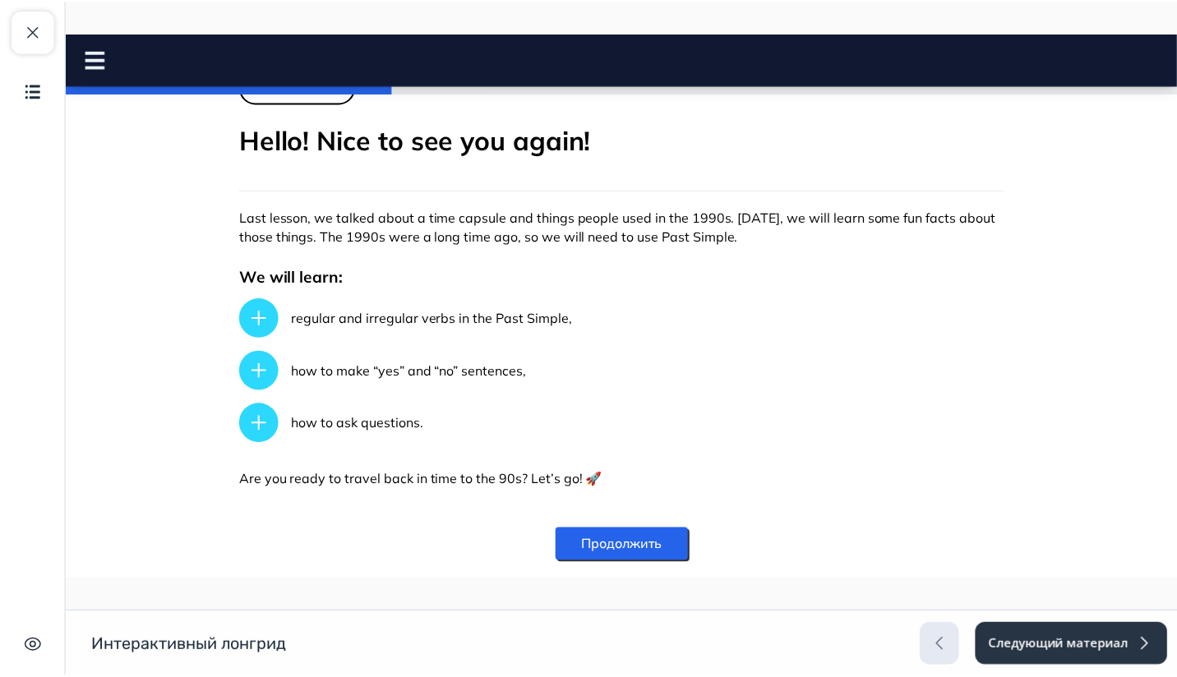
scroll to position [369, 0]
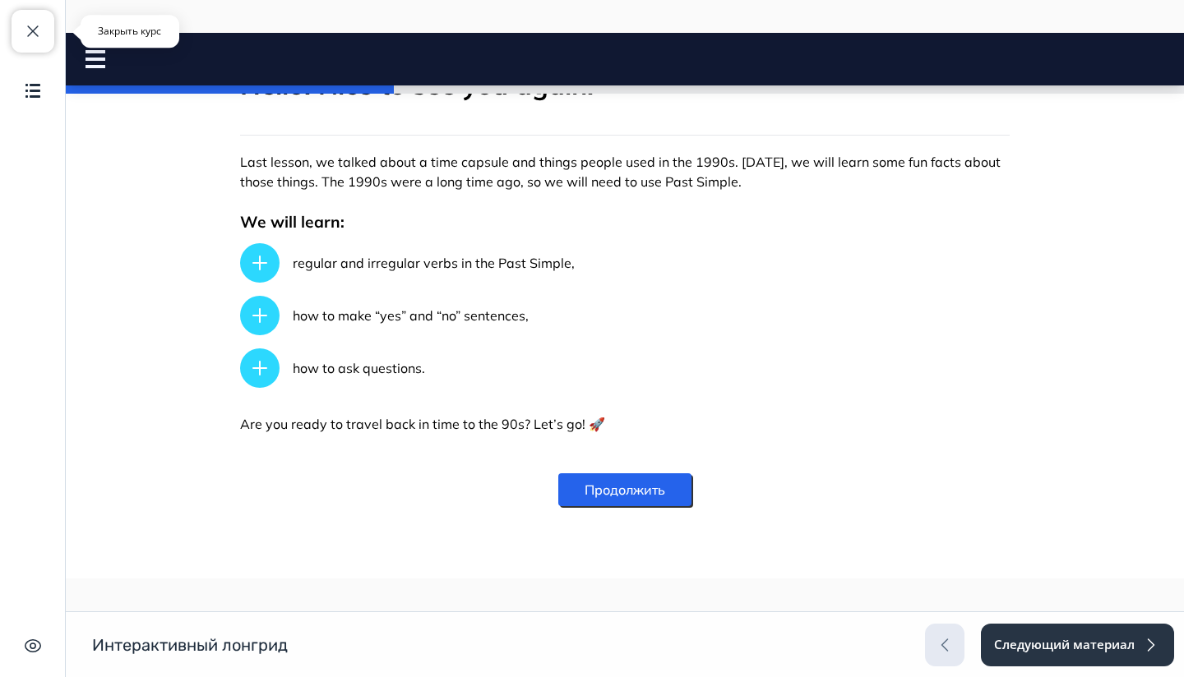
click at [39, 29] on span "button" at bounding box center [33, 31] width 20 height 20
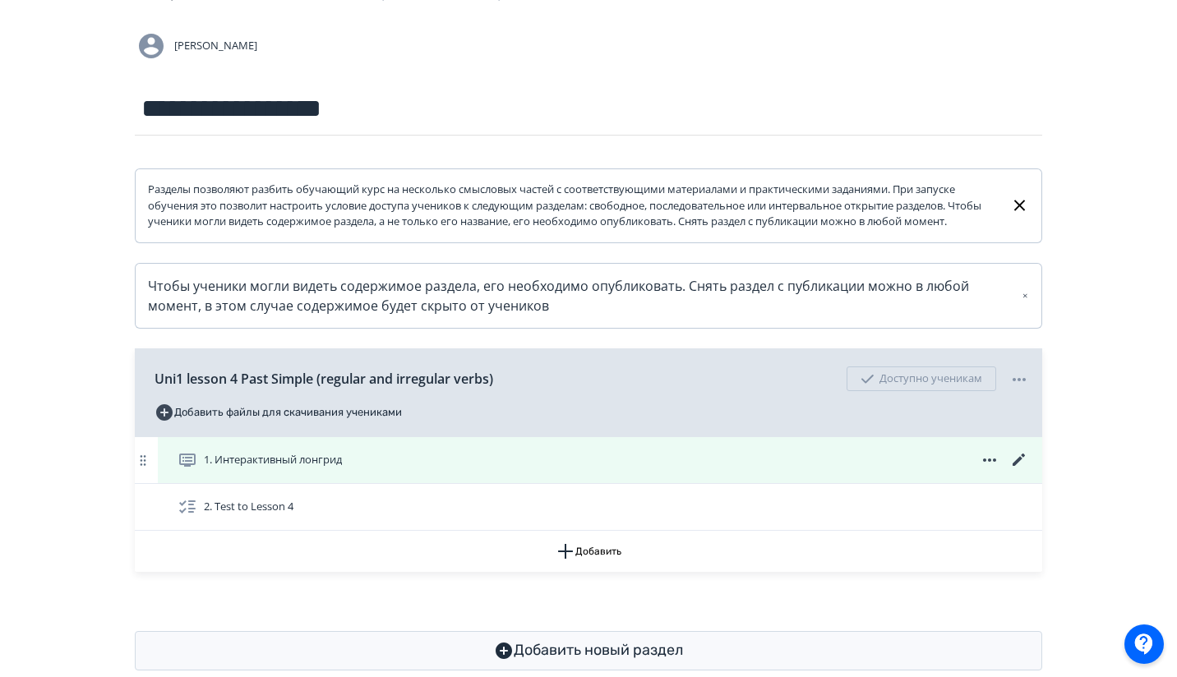
click at [1028, 470] on icon at bounding box center [1019, 460] width 20 height 20
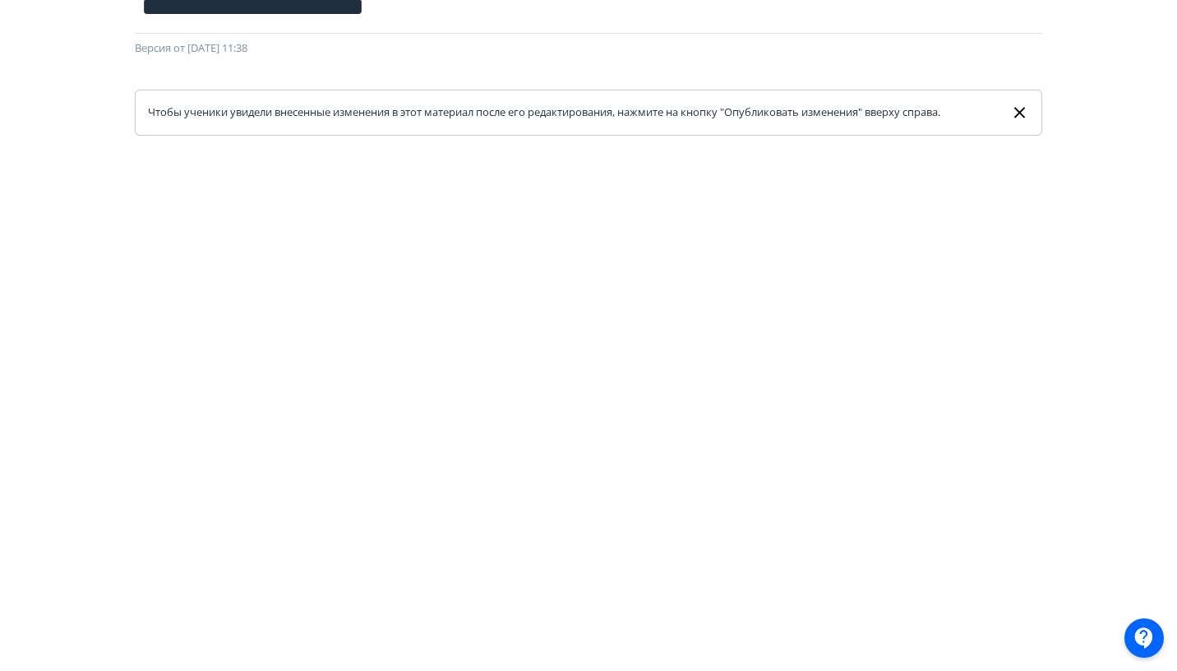
scroll to position [0, 3]
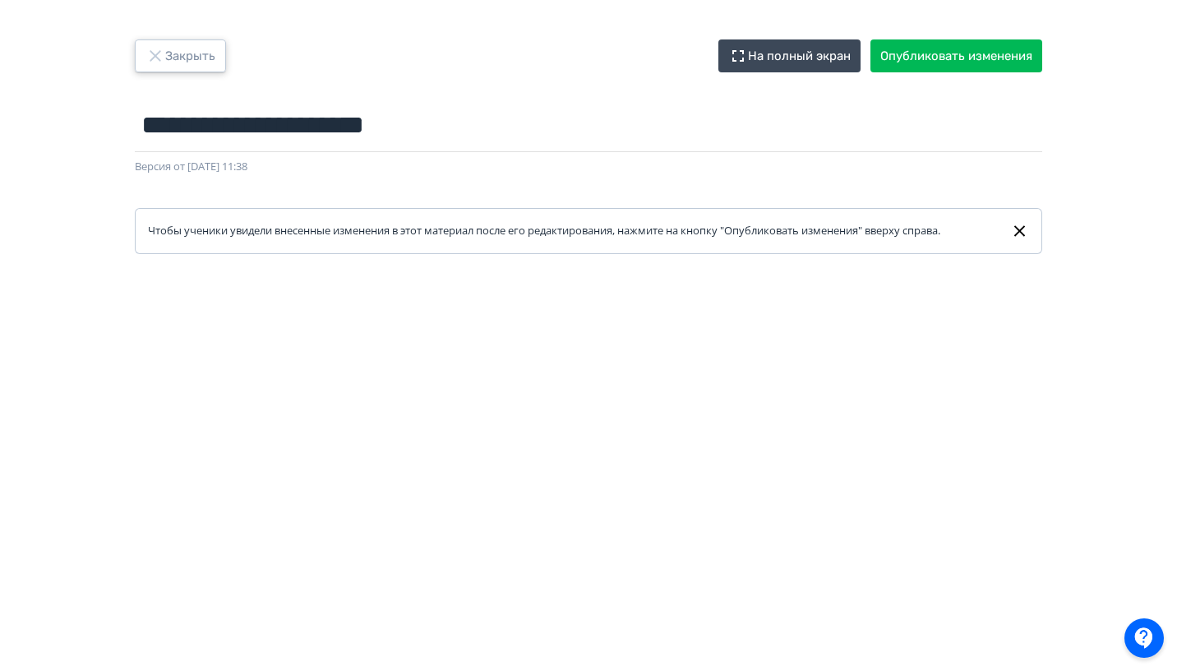
click at [211, 62] on button "Закрыть" at bounding box center [180, 55] width 91 height 33
